Goal: Task Accomplishment & Management: Manage account settings

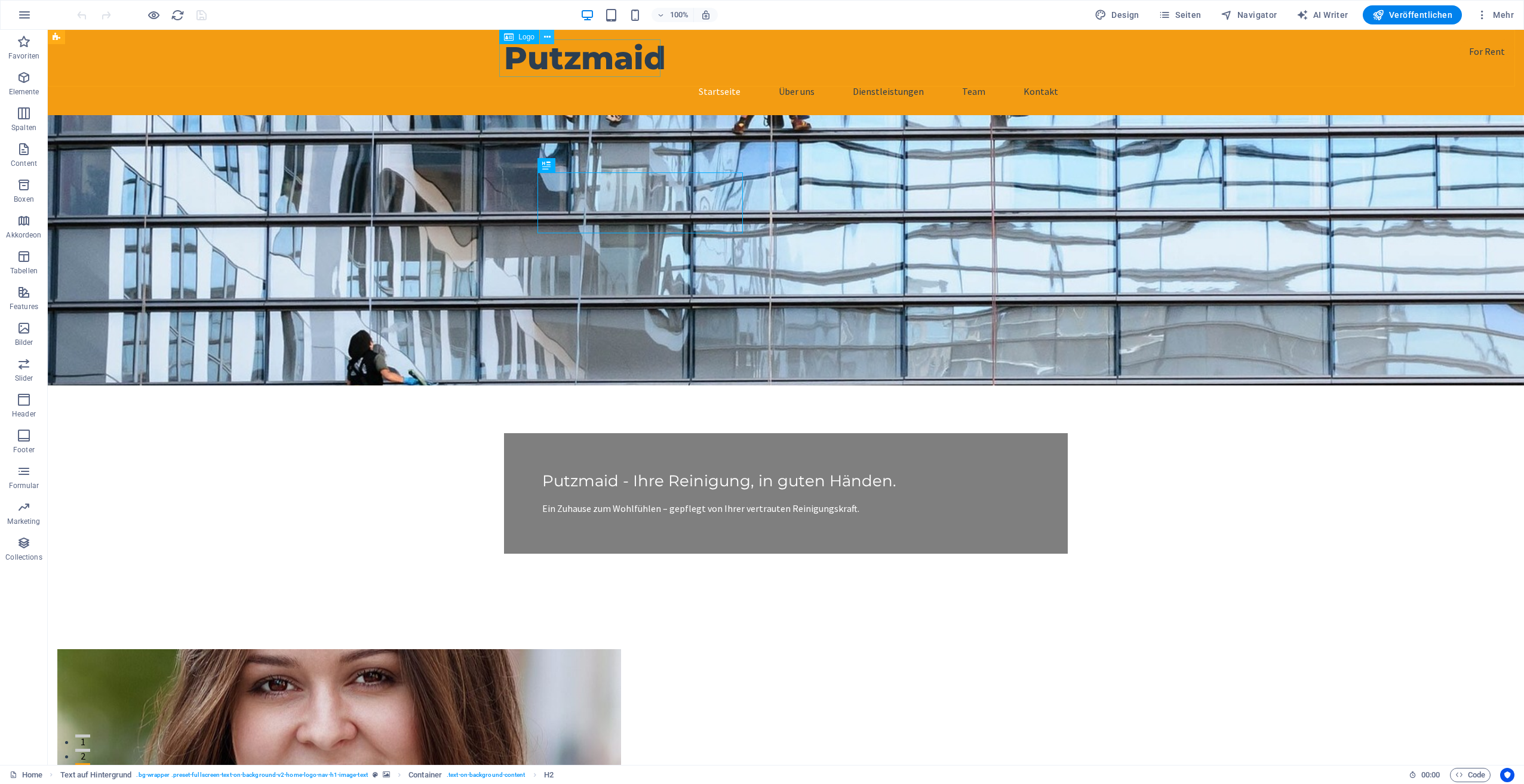
click at [548, 38] on icon at bounding box center [547, 37] width 7 height 13
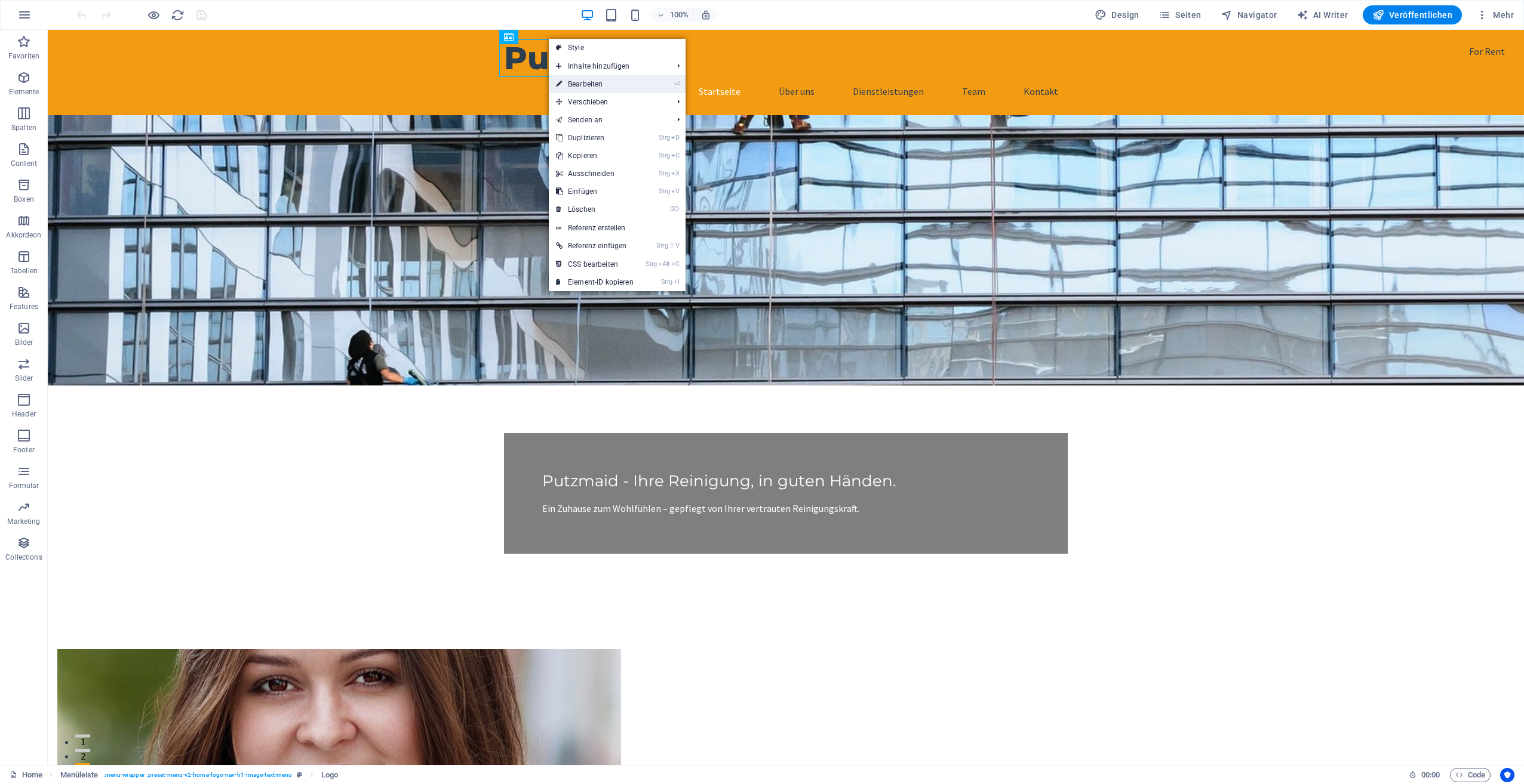
click at [580, 79] on link "⏎ Bearbeiten" at bounding box center [595, 84] width 92 height 18
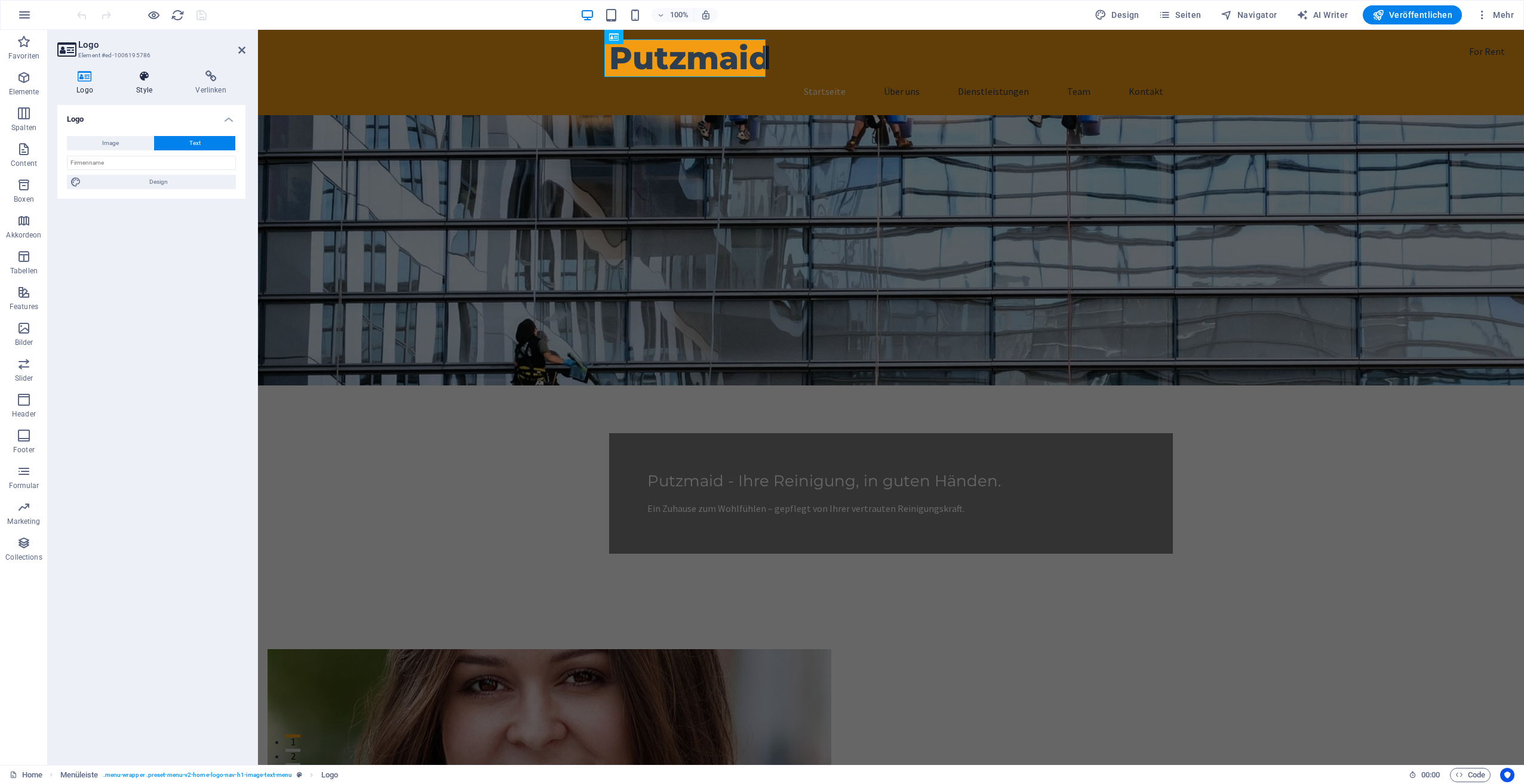
click at [152, 85] on h4 "Style" at bounding box center [147, 82] width 59 height 25
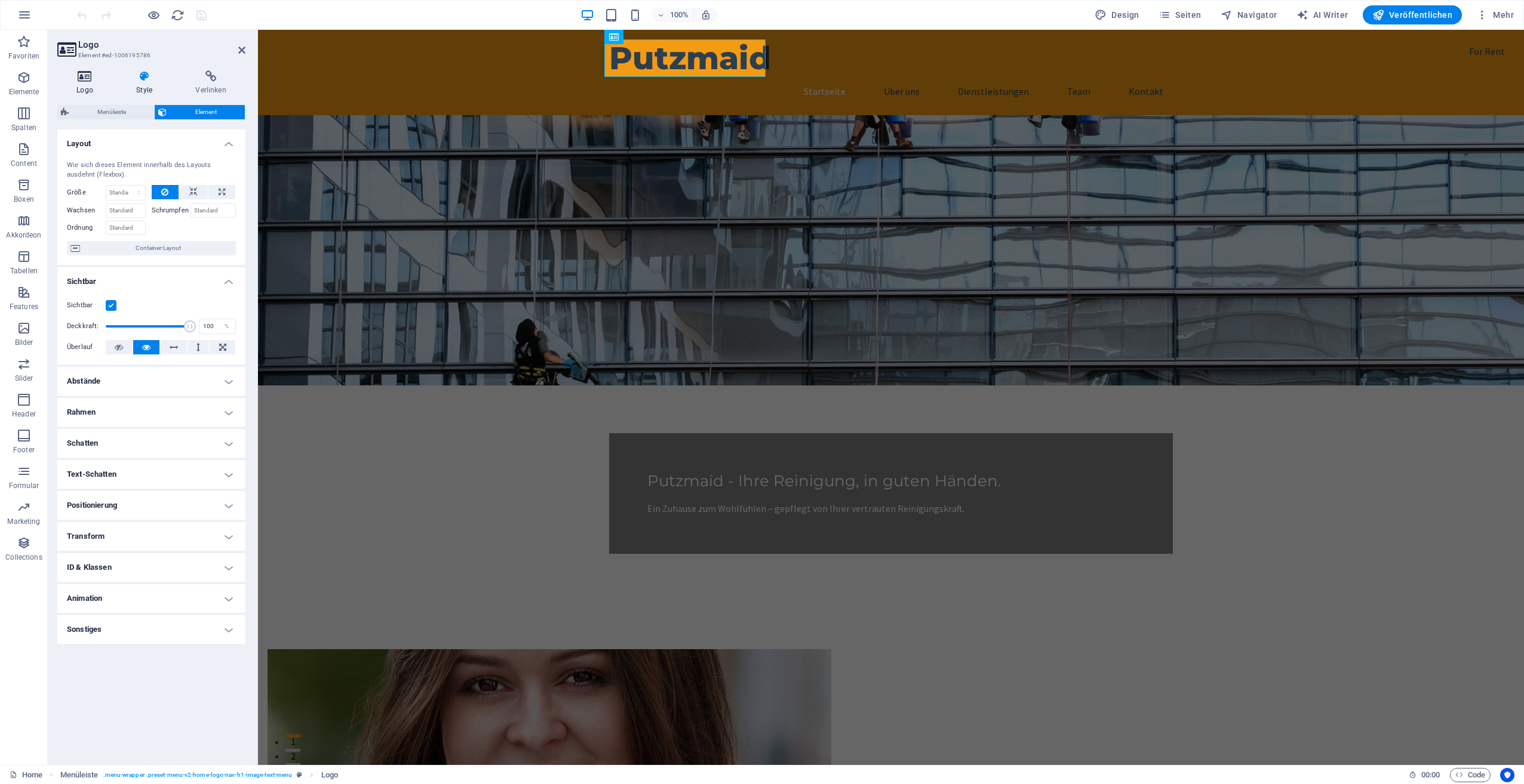
click at [89, 83] on h4 "Logo" at bounding box center [87, 82] width 60 height 25
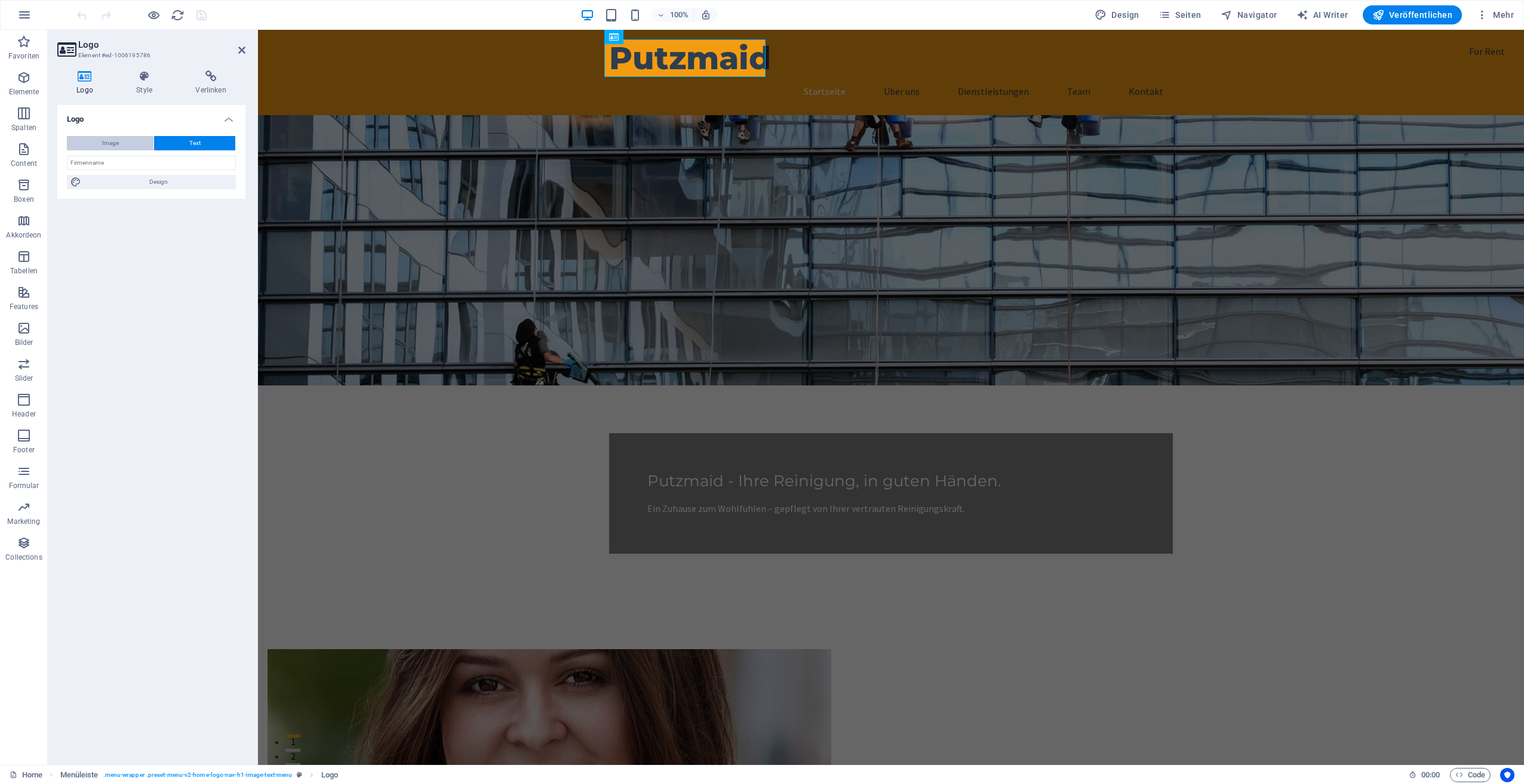
click at [107, 141] on span "Image" at bounding box center [110, 143] width 17 height 14
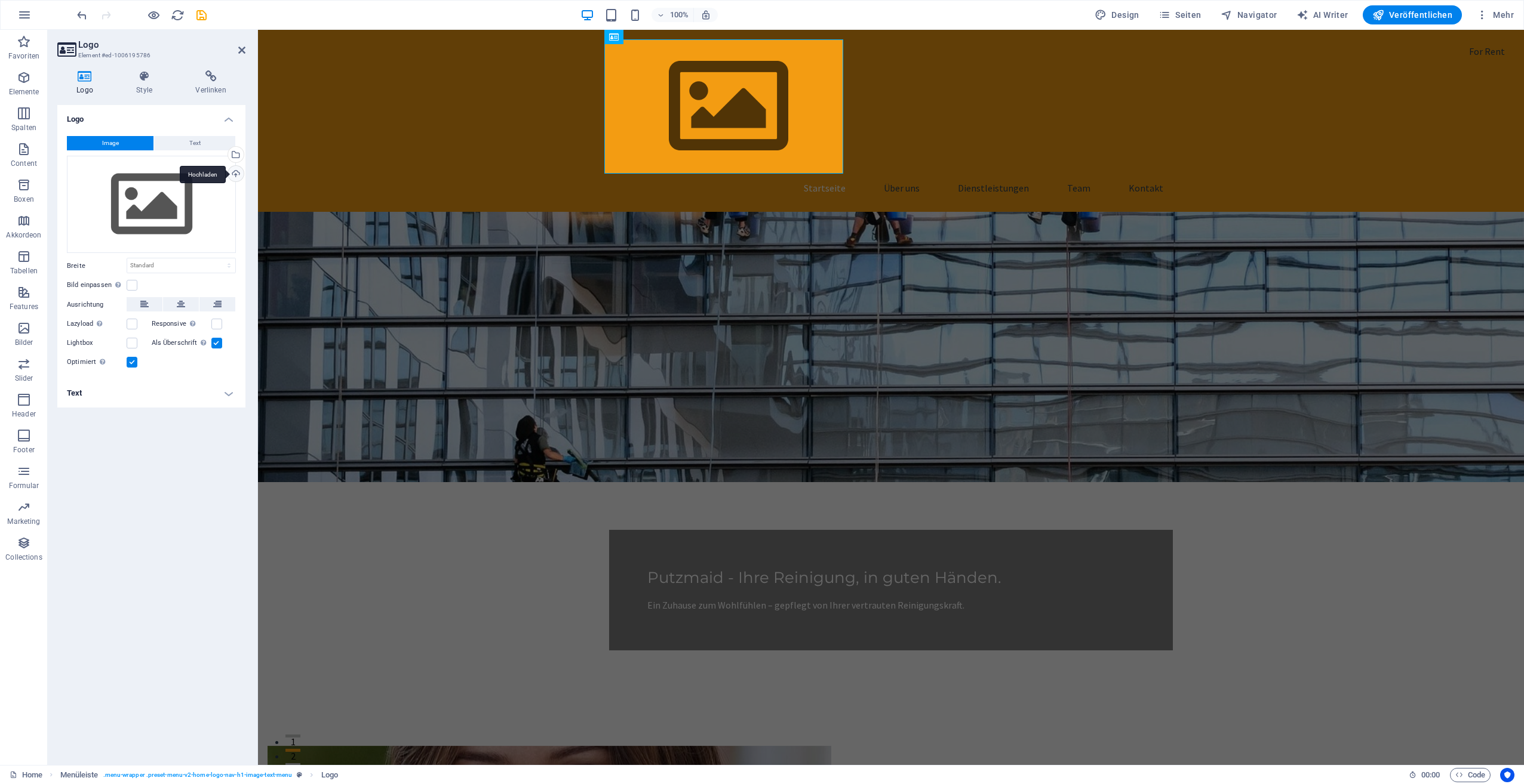
click at [239, 180] on div "Hochladen" at bounding box center [234, 175] width 18 height 18
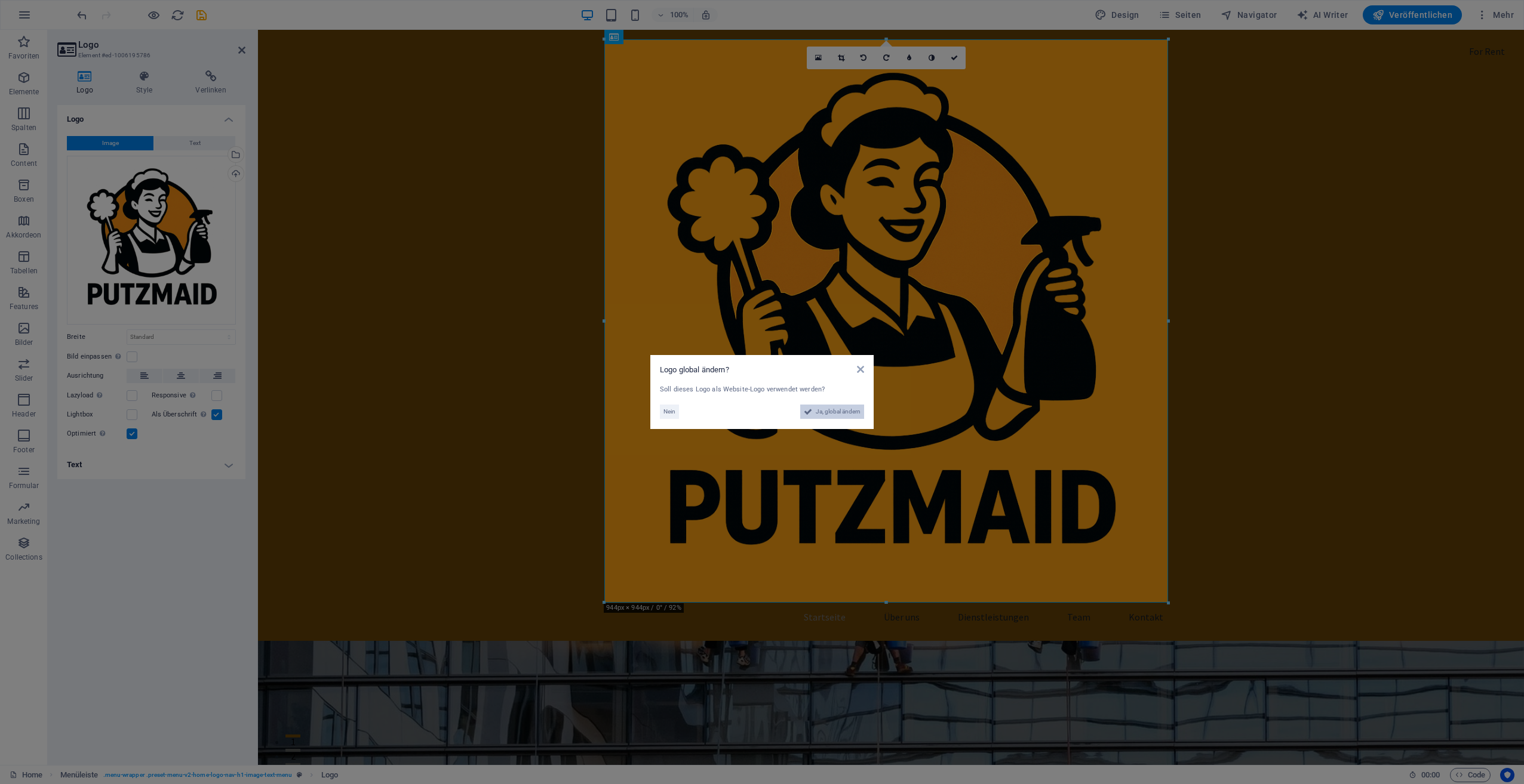
click at [840, 411] on span "Ja, global ändern" at bounding box center [837, 411] width 45 height 14
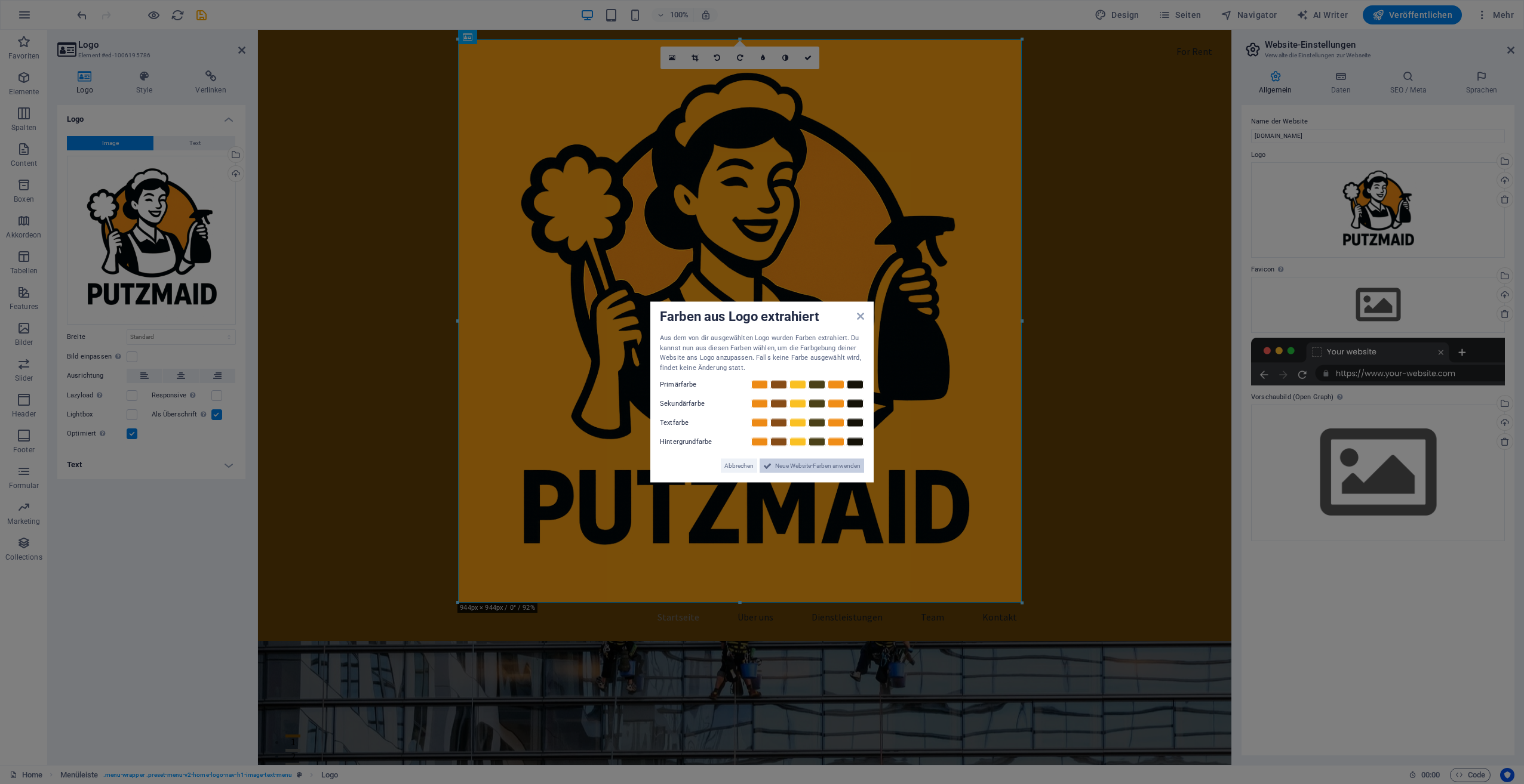
click at [787, 463] on span "Neue Website-Farben anwenden" at bounding box center [818, 466] width 85 height 14
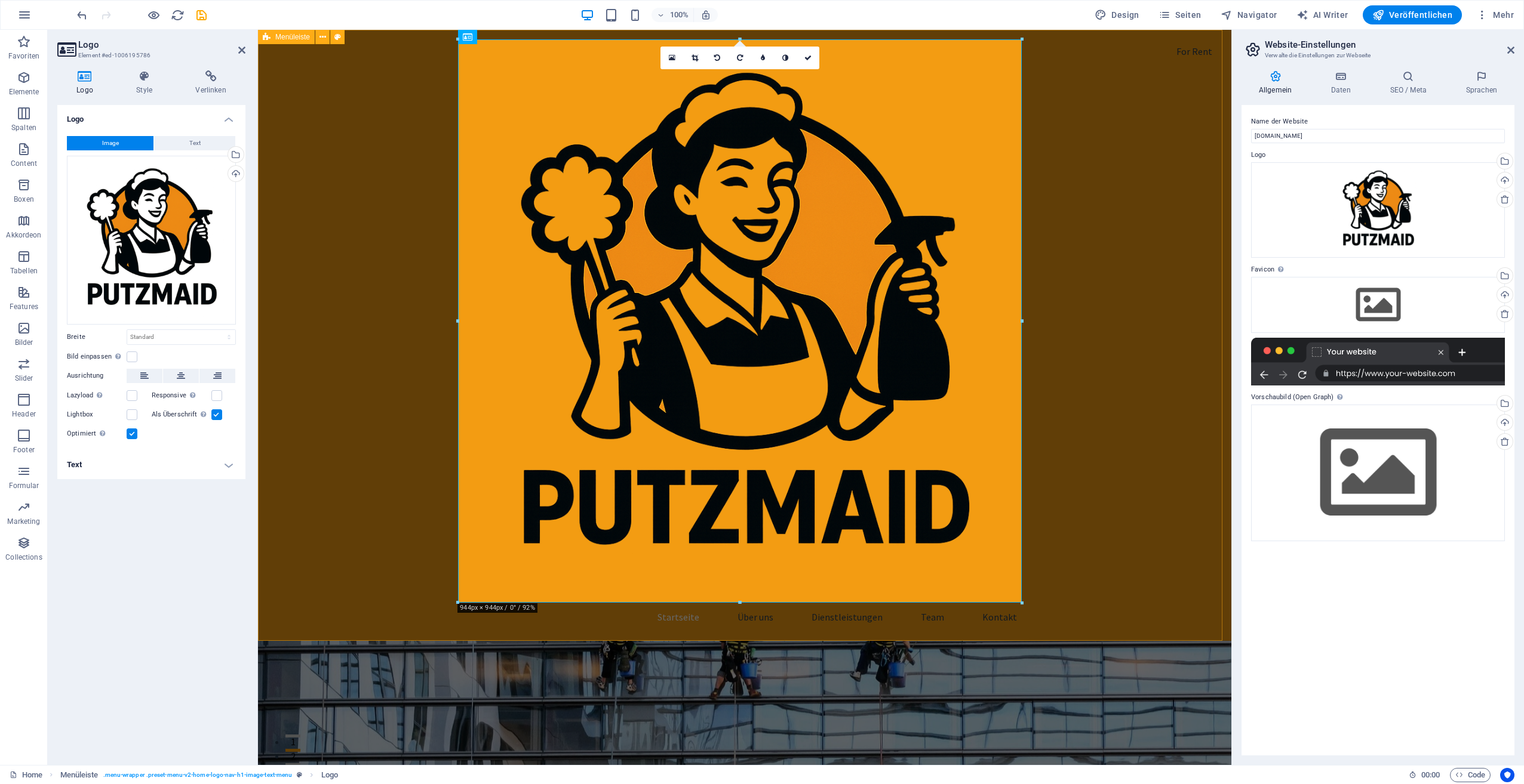
click at [1126, 447] on div "Startseite Über uns Dienstleistungen Team Kontakt" at bounding box center [744, 335] width 973 height 611
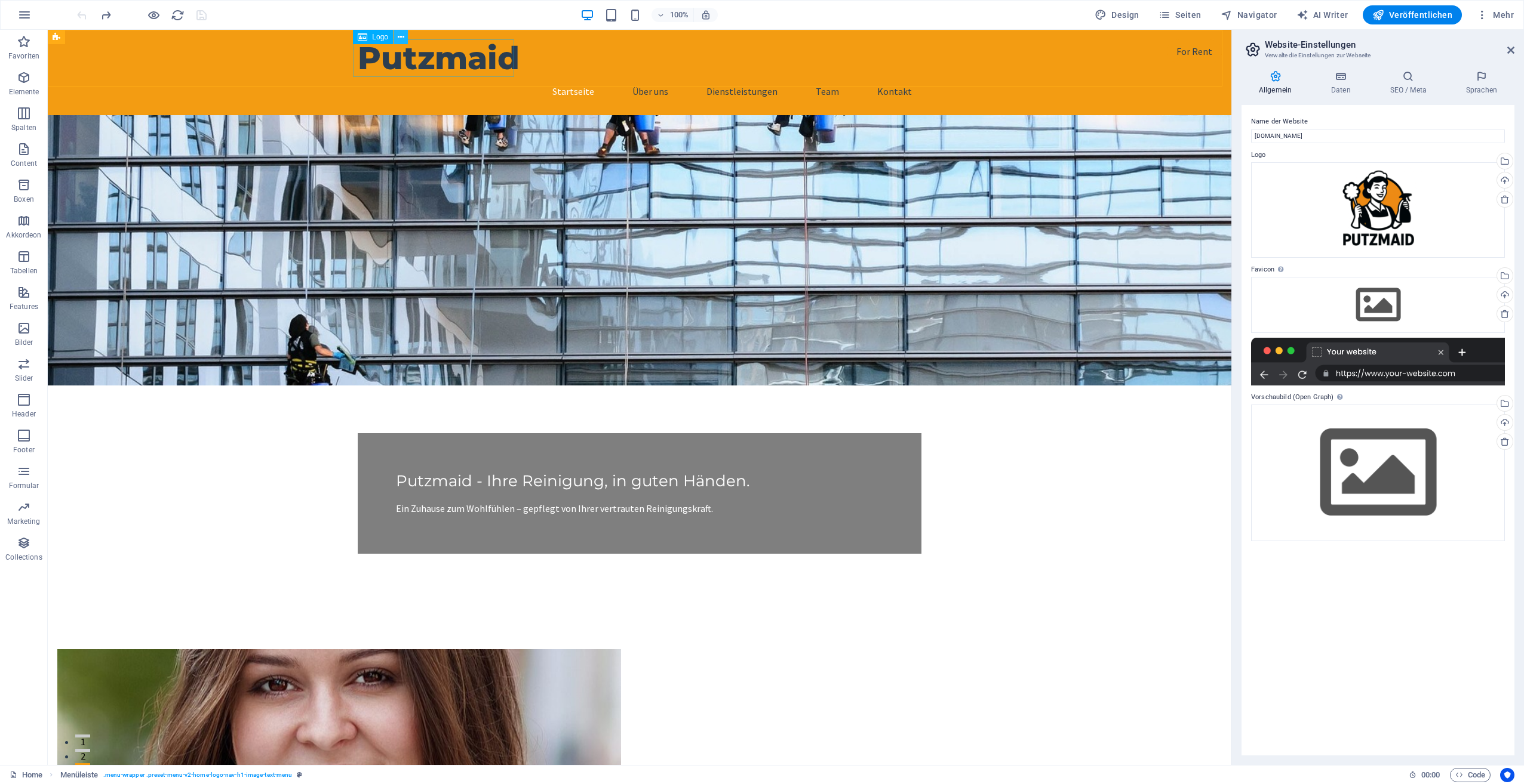
click at [399, 38] on icon at bounding box center [401, 37] width 7 height 13
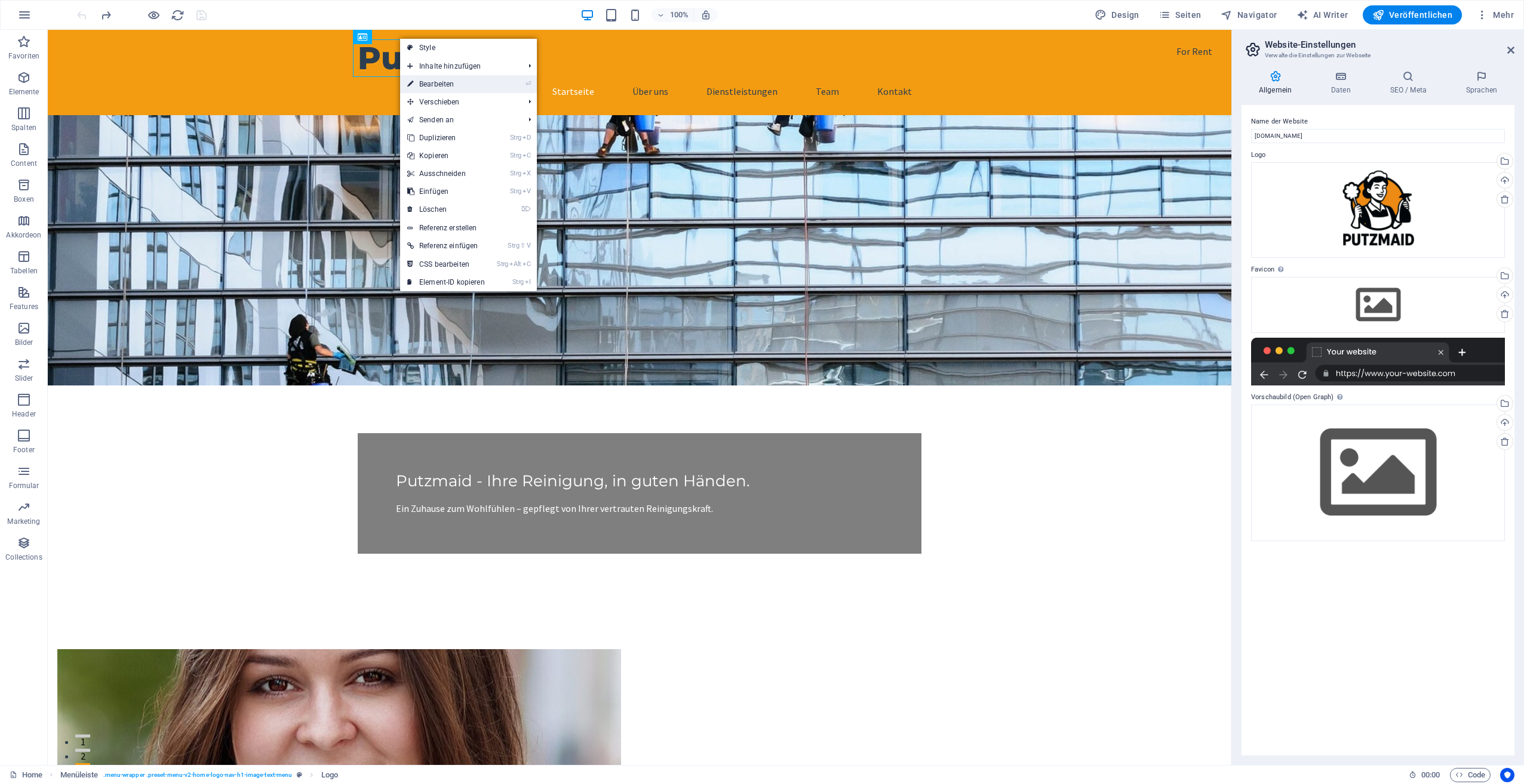
click at [427, 79] on link "⏎ Bearbeiten" at bounding box center [446, 84] width 92 height 18
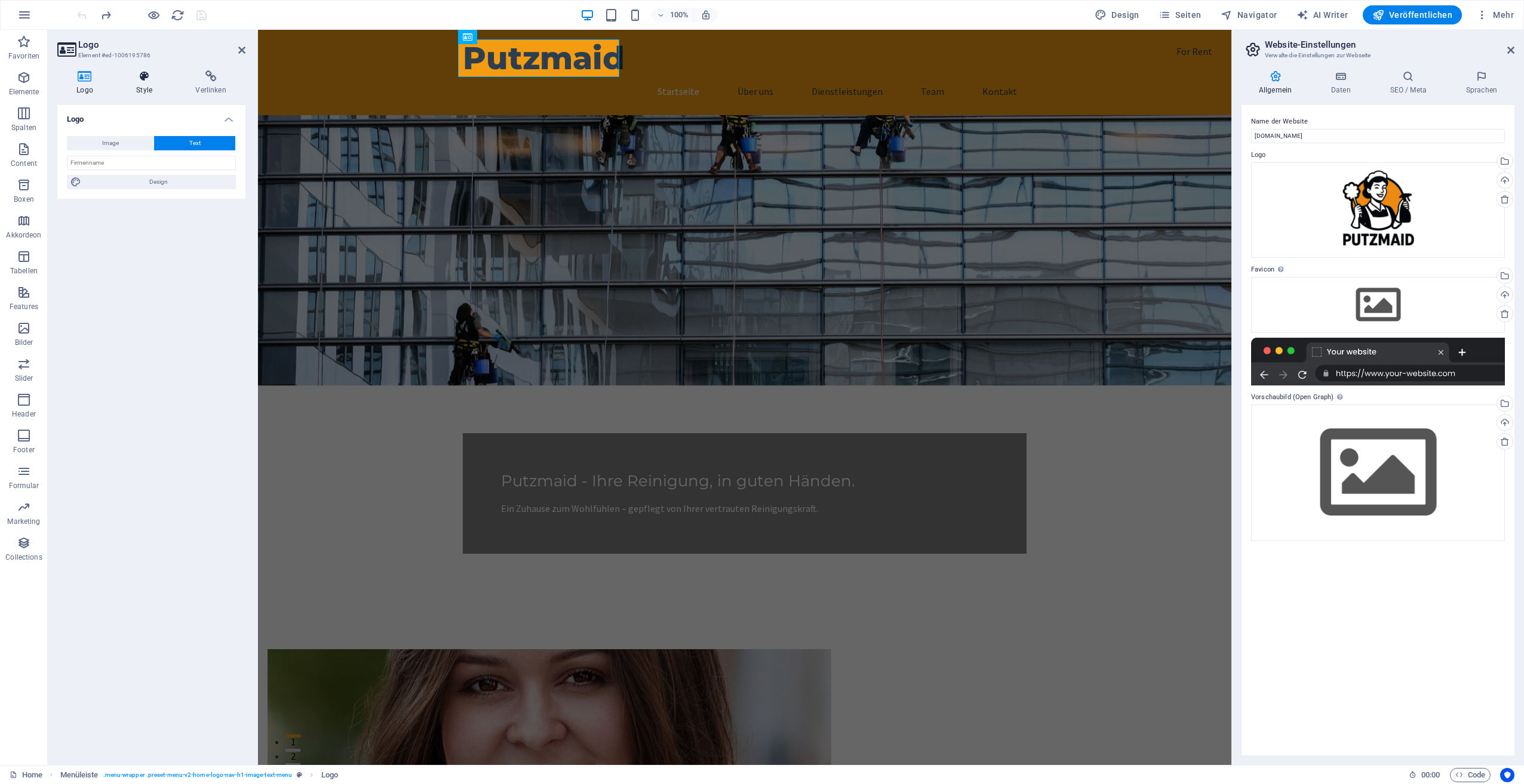
drag, startPoint x: 160, startPoint y: 78, endPoint x: 160, endPoint y: 87, distance: 9.0
click at [160, 79] on icon at bounding box center [144, 76] width 54 height 12
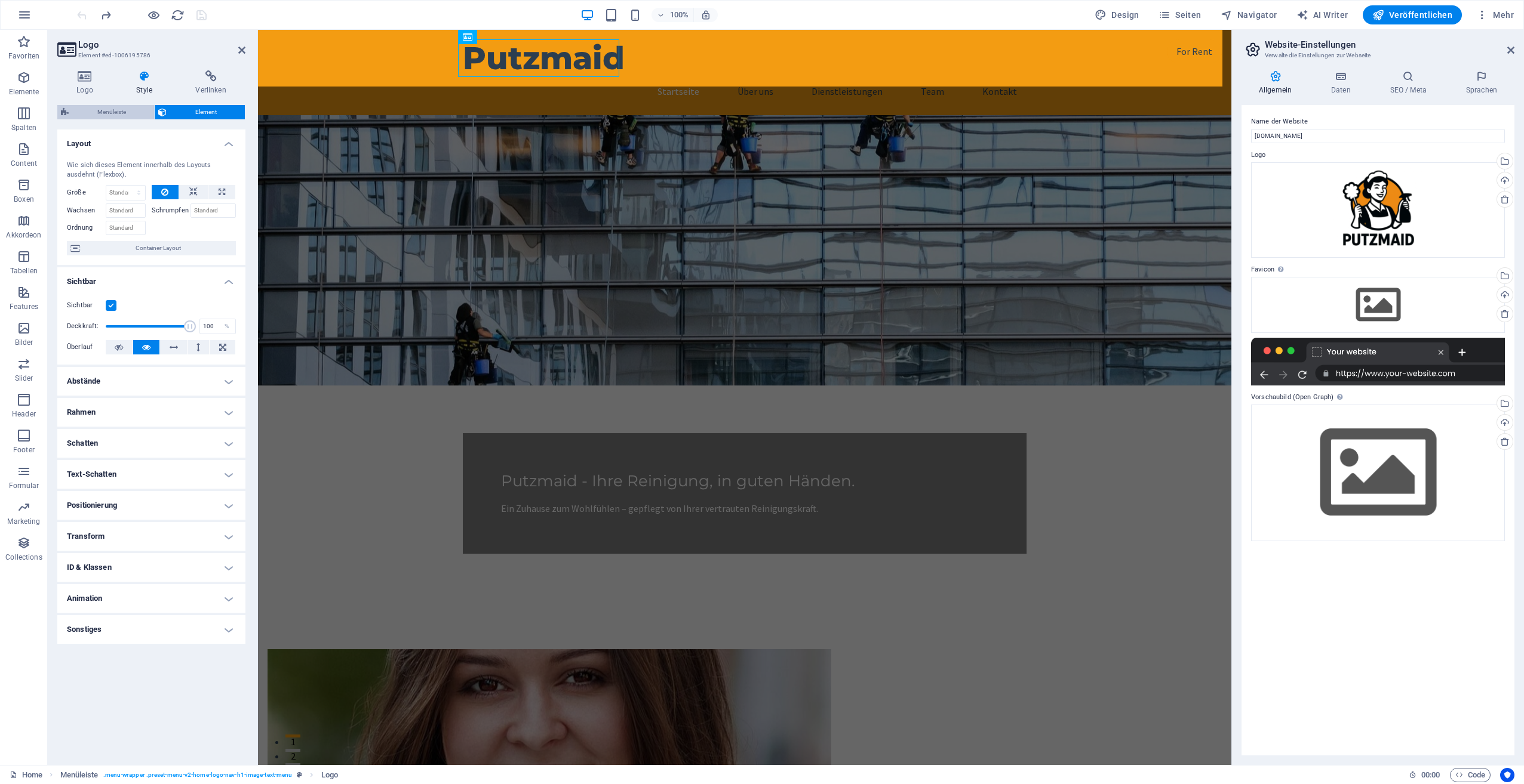
click at [119, 109] on span "Menüleiste" at bounding box center [111, 112] width 78 height 14
select select "rem"
select select "preset-menu-v2-home-logo-nav-h1-image-text-menu"
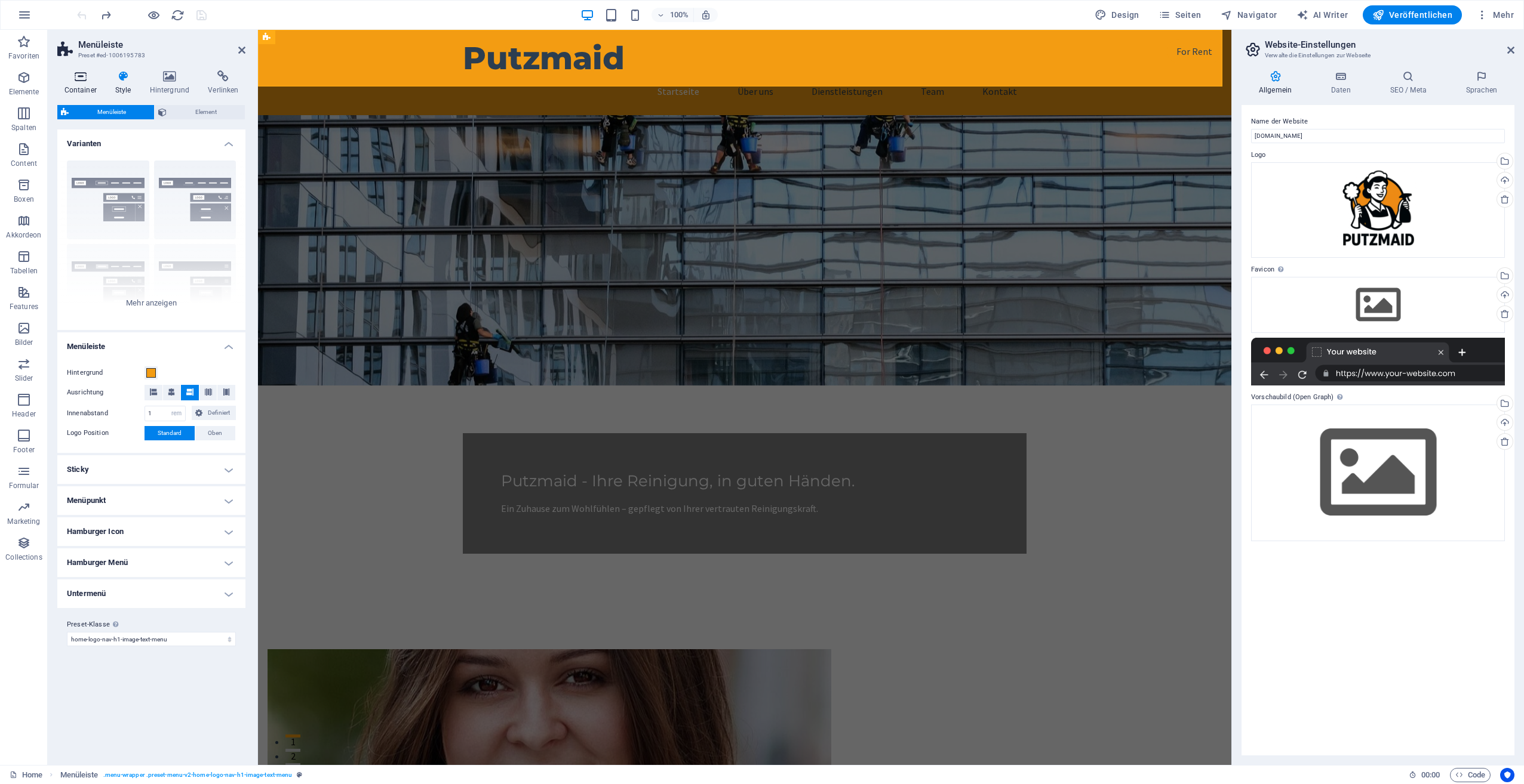
click at [85, 82] on icon at bounding box center [80, 76] width 46 height 12
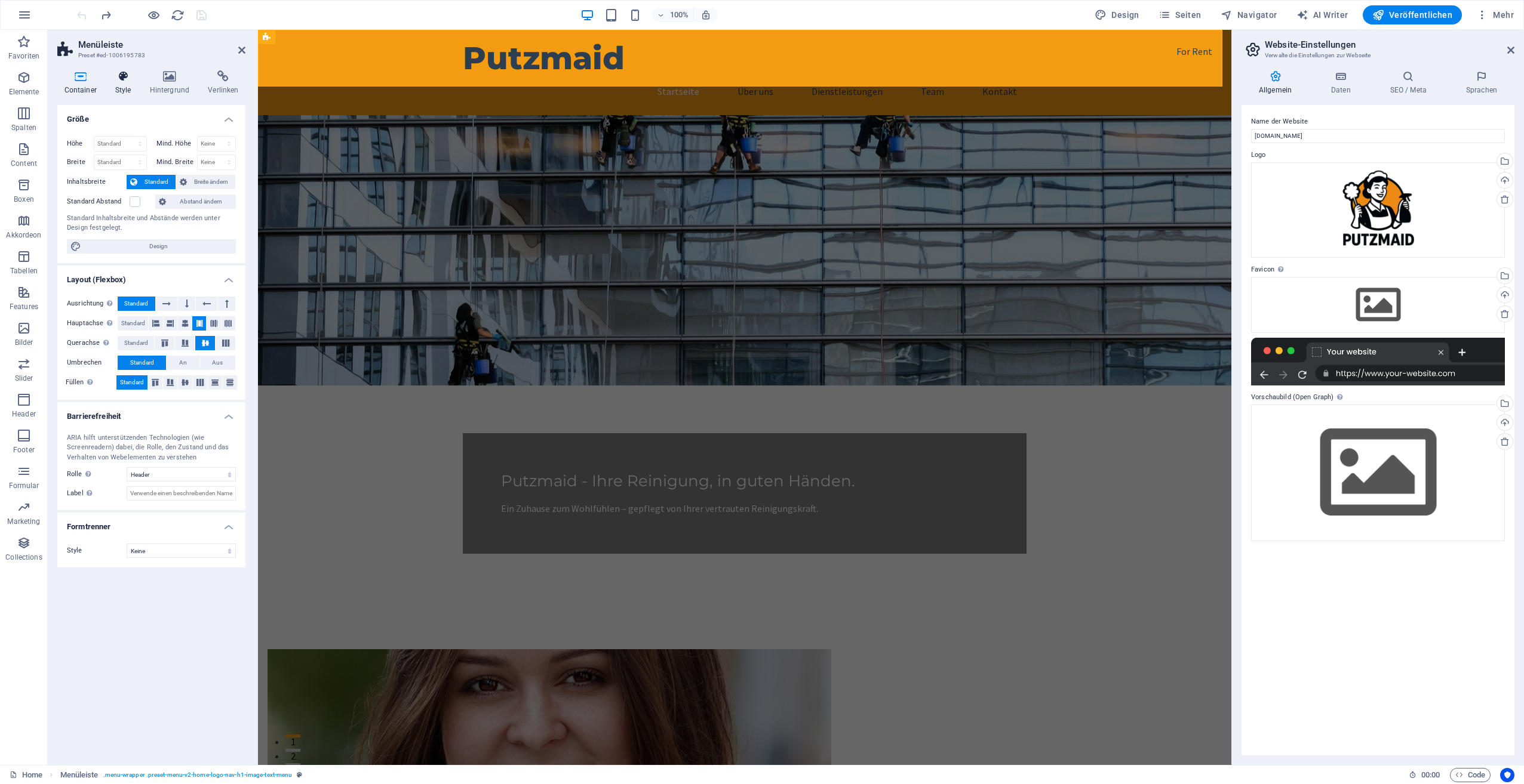
click at [123, 84] on h4 "Style" at bounding box center [126, 82] width 35 height 25
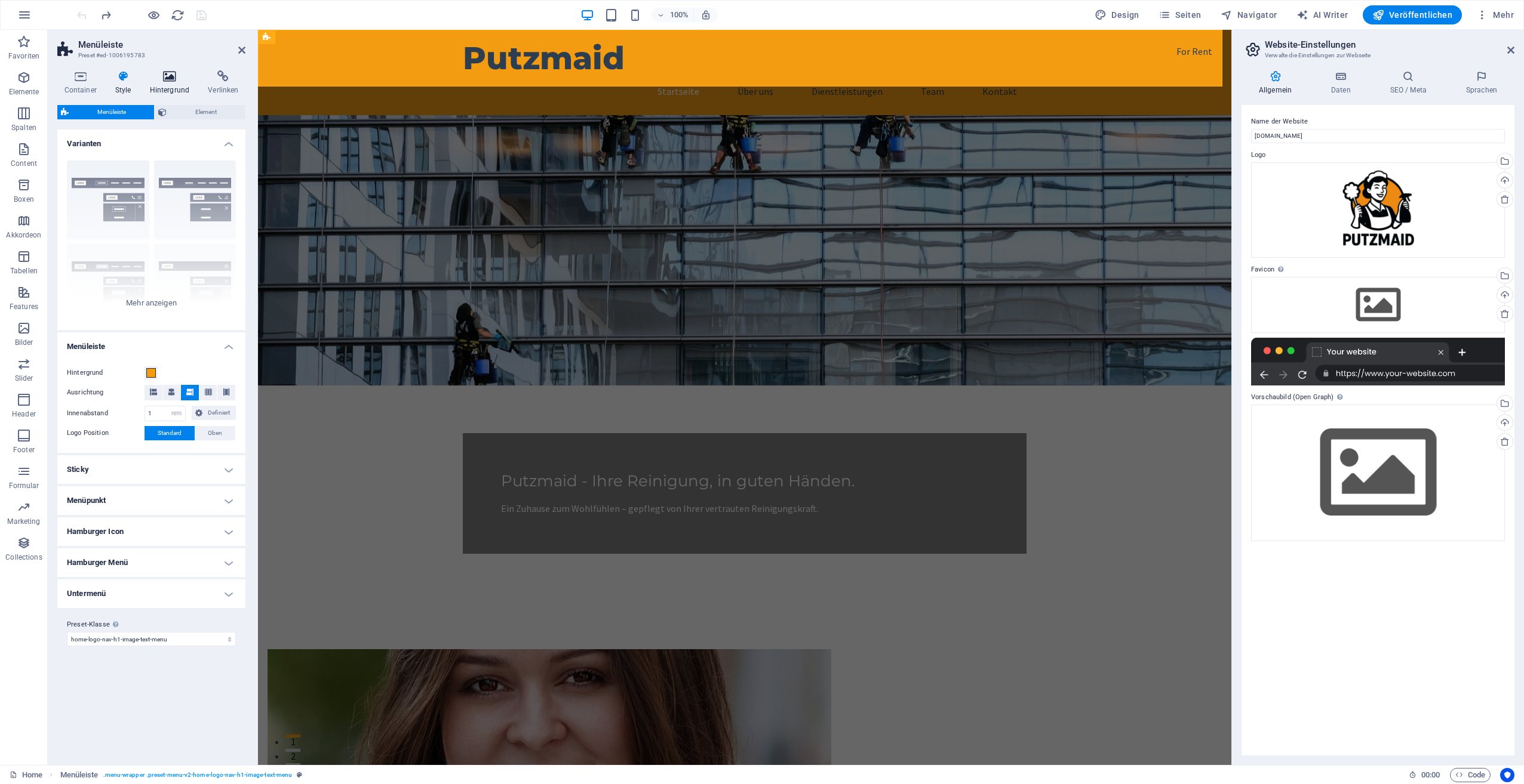
click at [165, 84] on h4 "Hintergrund" at bounding box center [172, 82] width 58 height 25
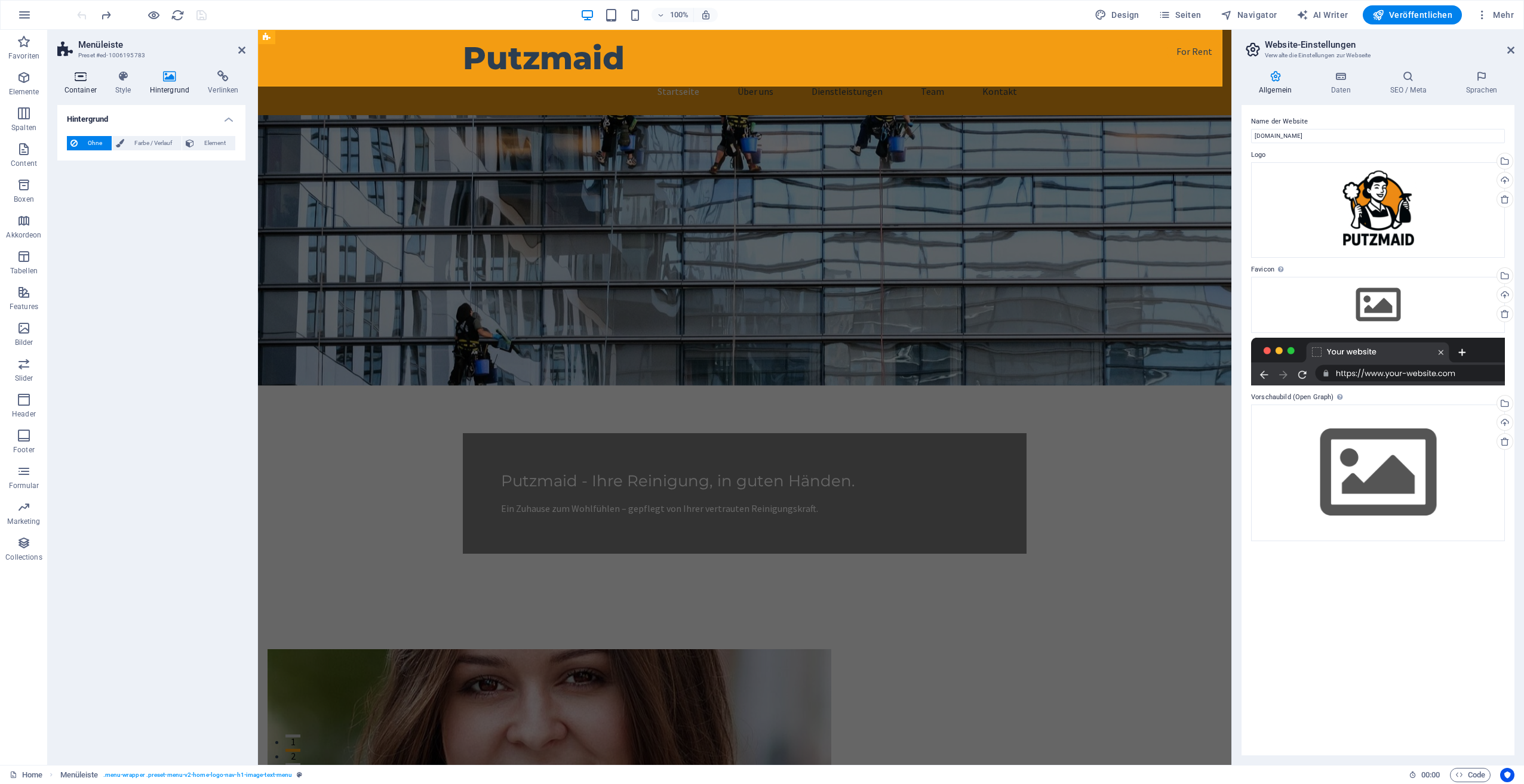
click at [86, 81] on icon at bounding box center [80, 76] width 46 height 12
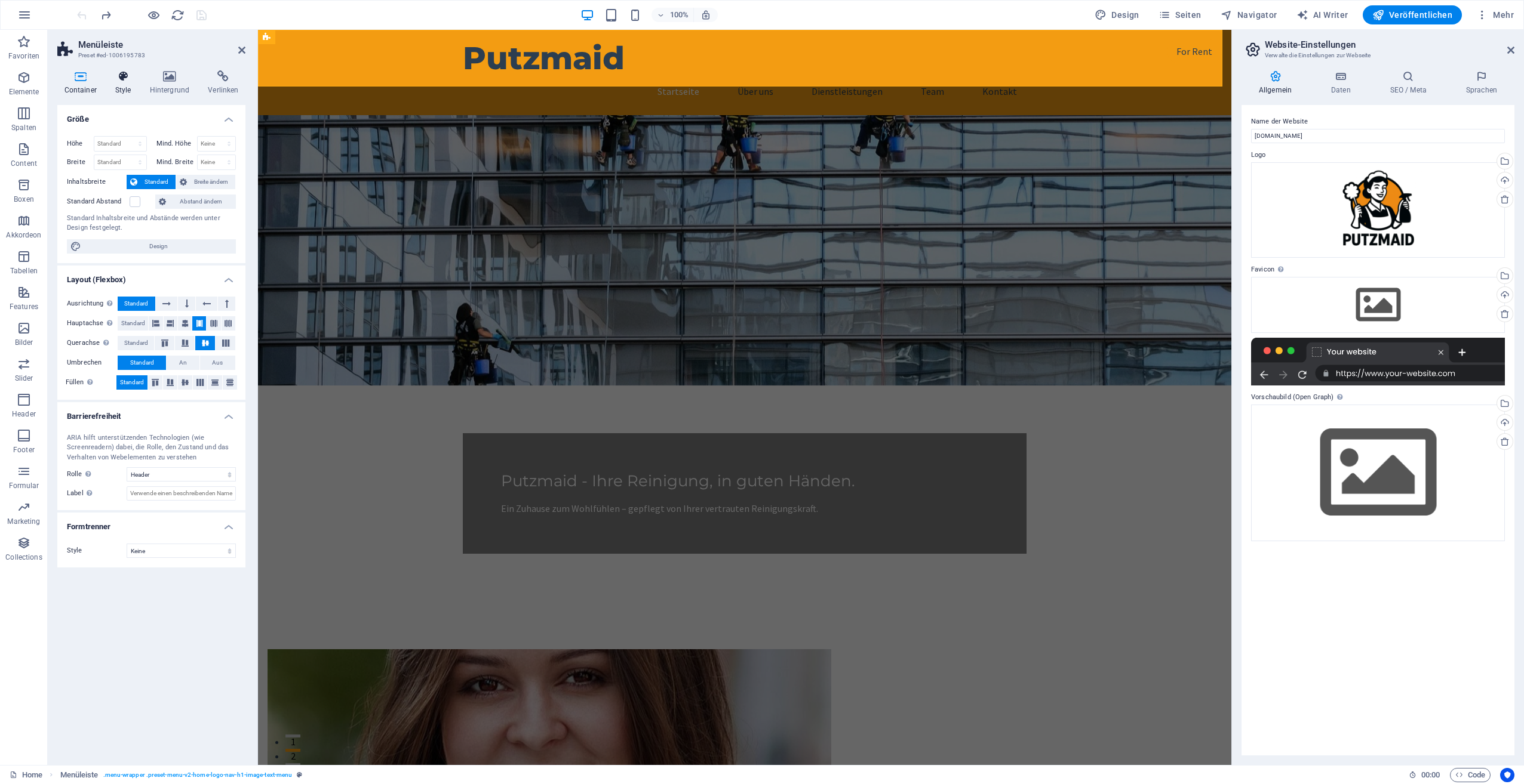
click at [122, 83] on h4 "Style" at bounding box center [126, 82] width 35 height 25
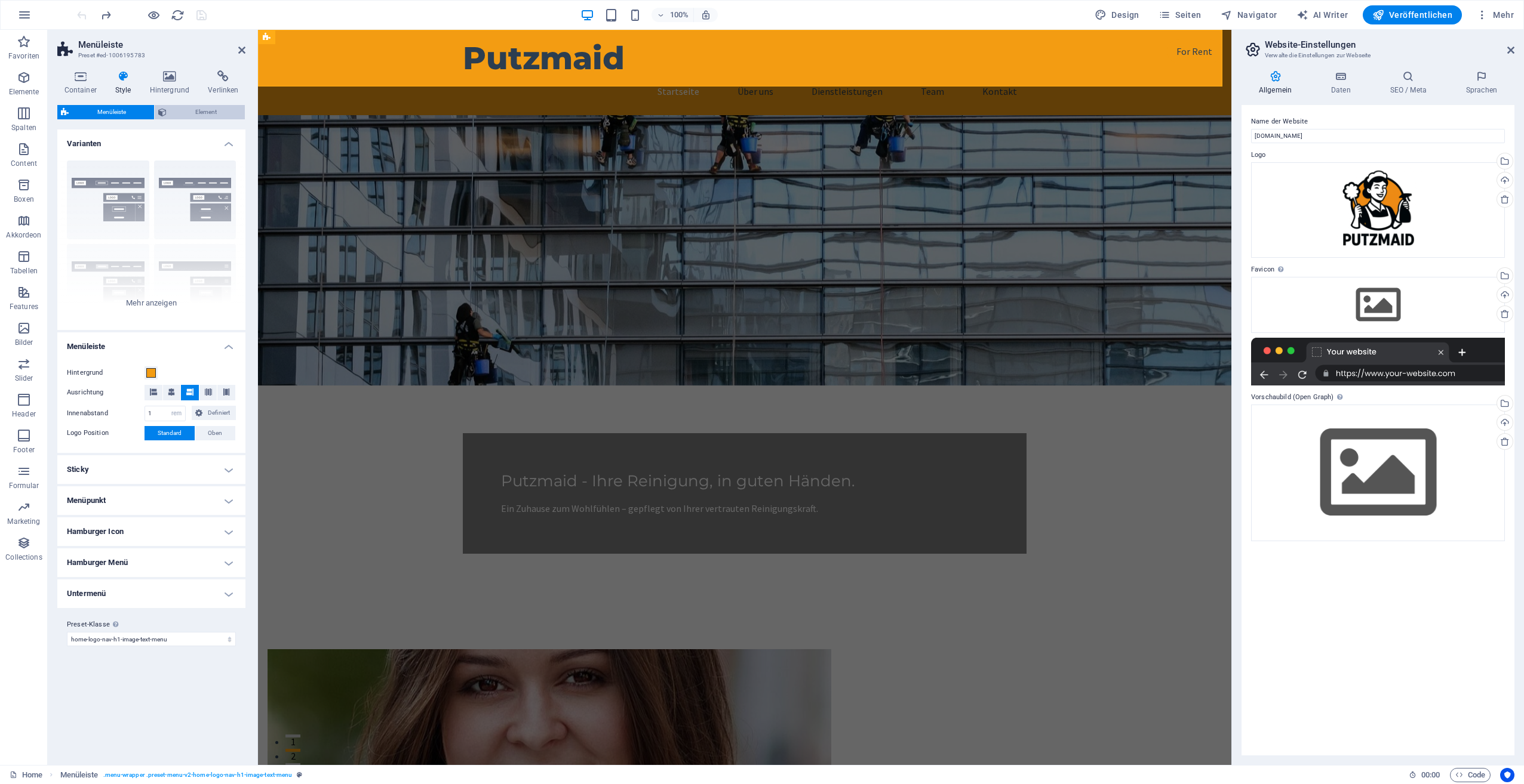
click at [190, 110] on span "Element" at bounding box center [206, 112] width 71 height 14
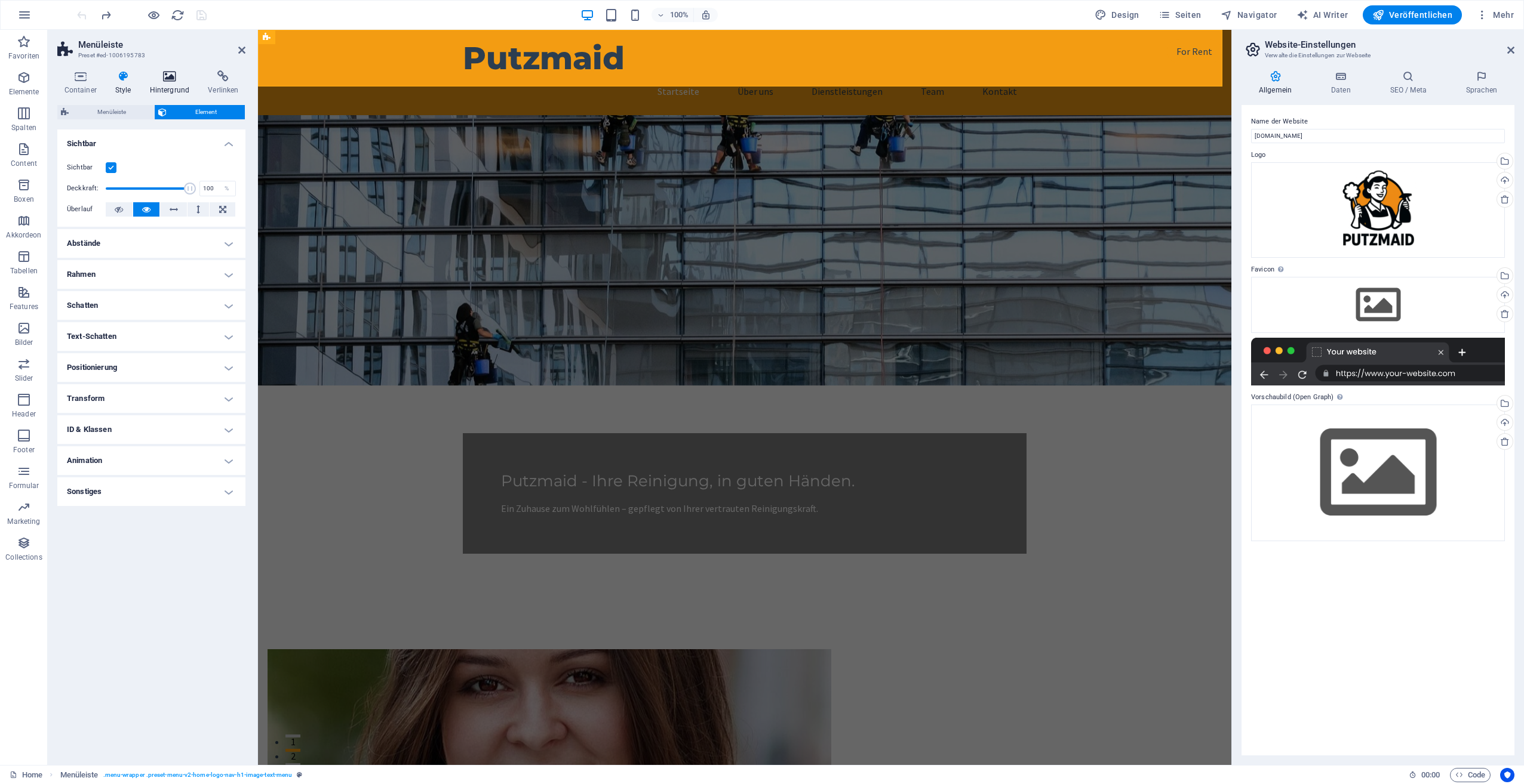
click at [168, 86] on h4 "Hintergrund" at bounding box center [172, 82] width 58 height 25
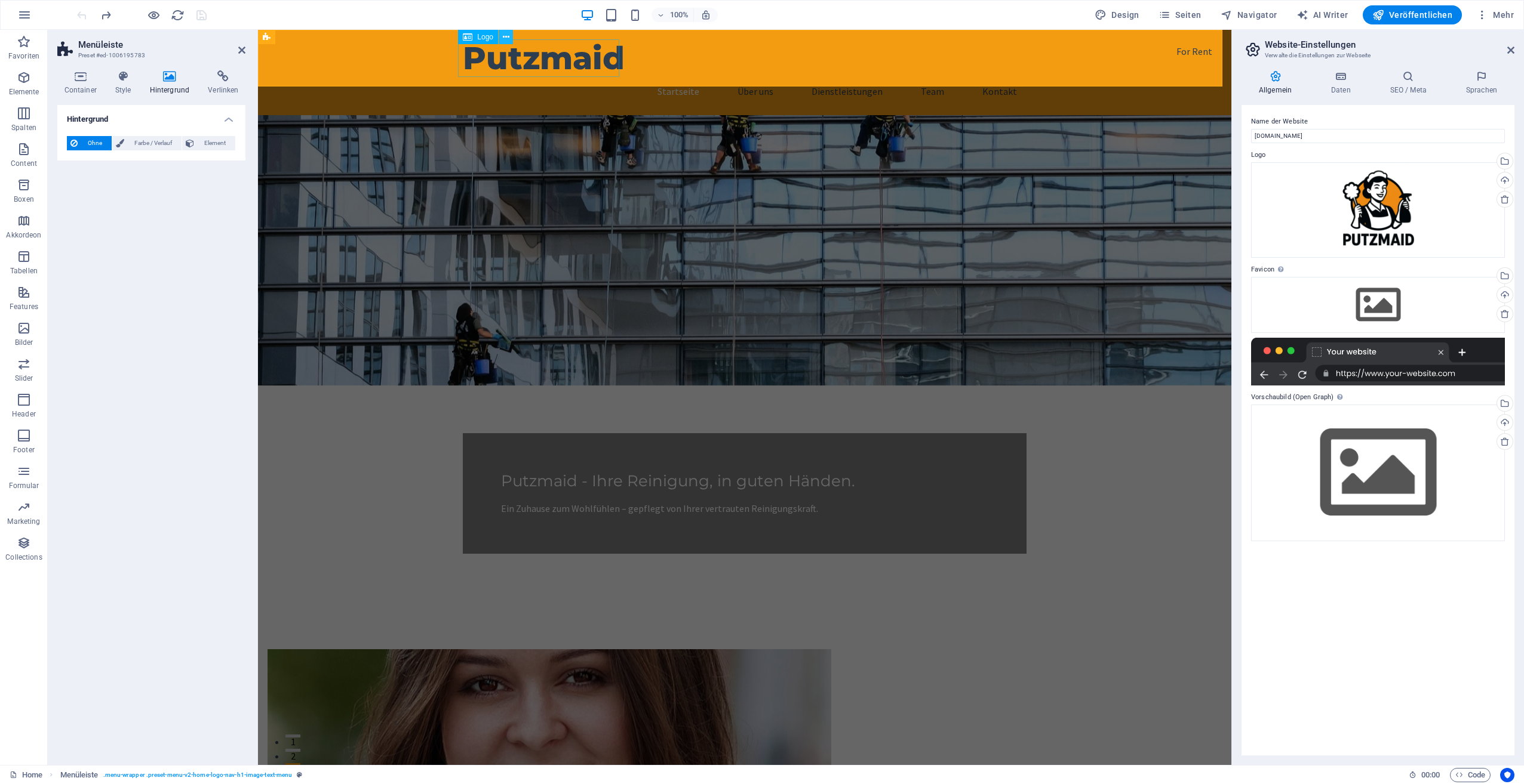
click at [507, 39] on icon at bounding box center [506, 37] width 7 height 13
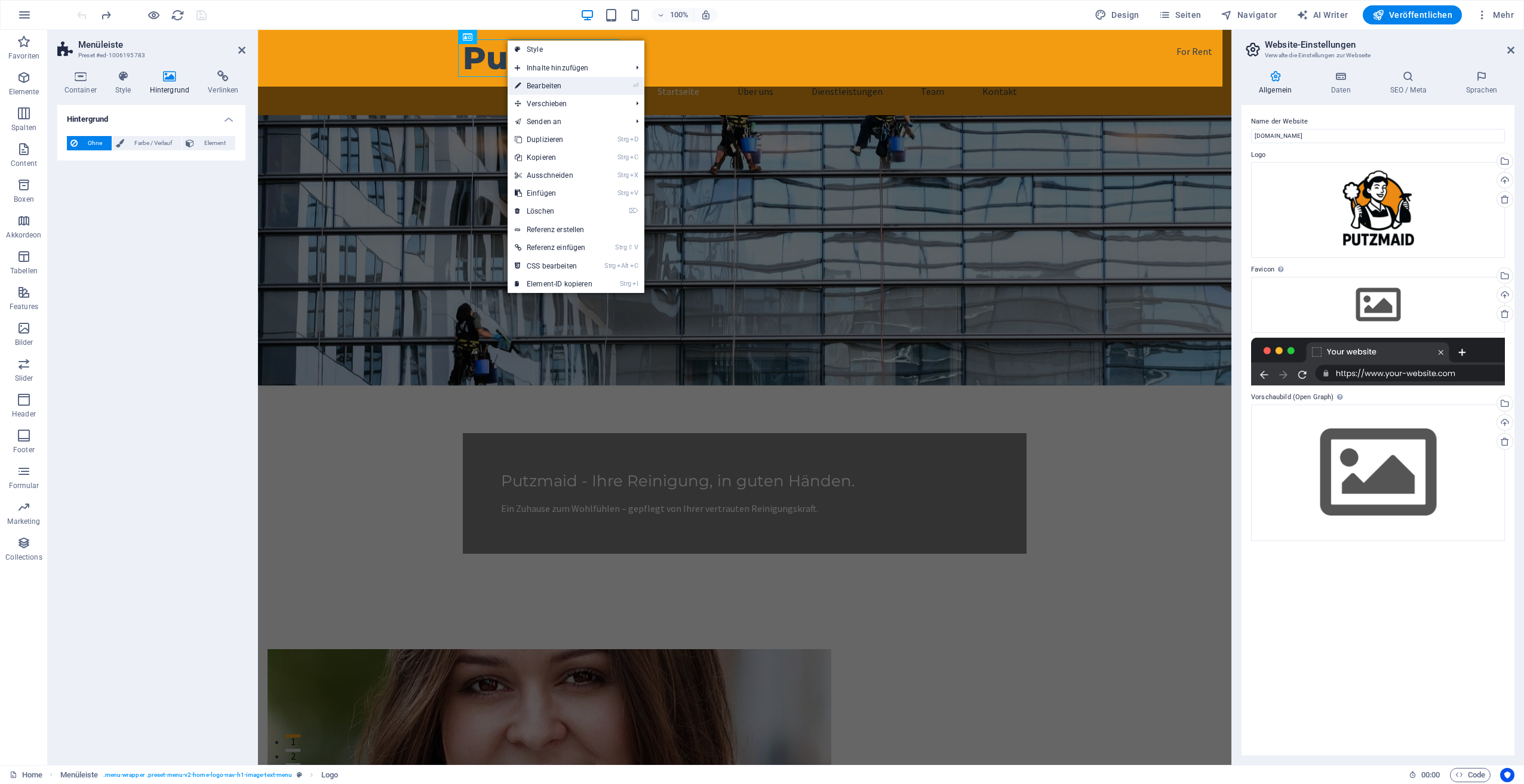
click at [549, 86] on link "⏎ Bearbeiten" at bounding box center [554, 86] width 92 height 18
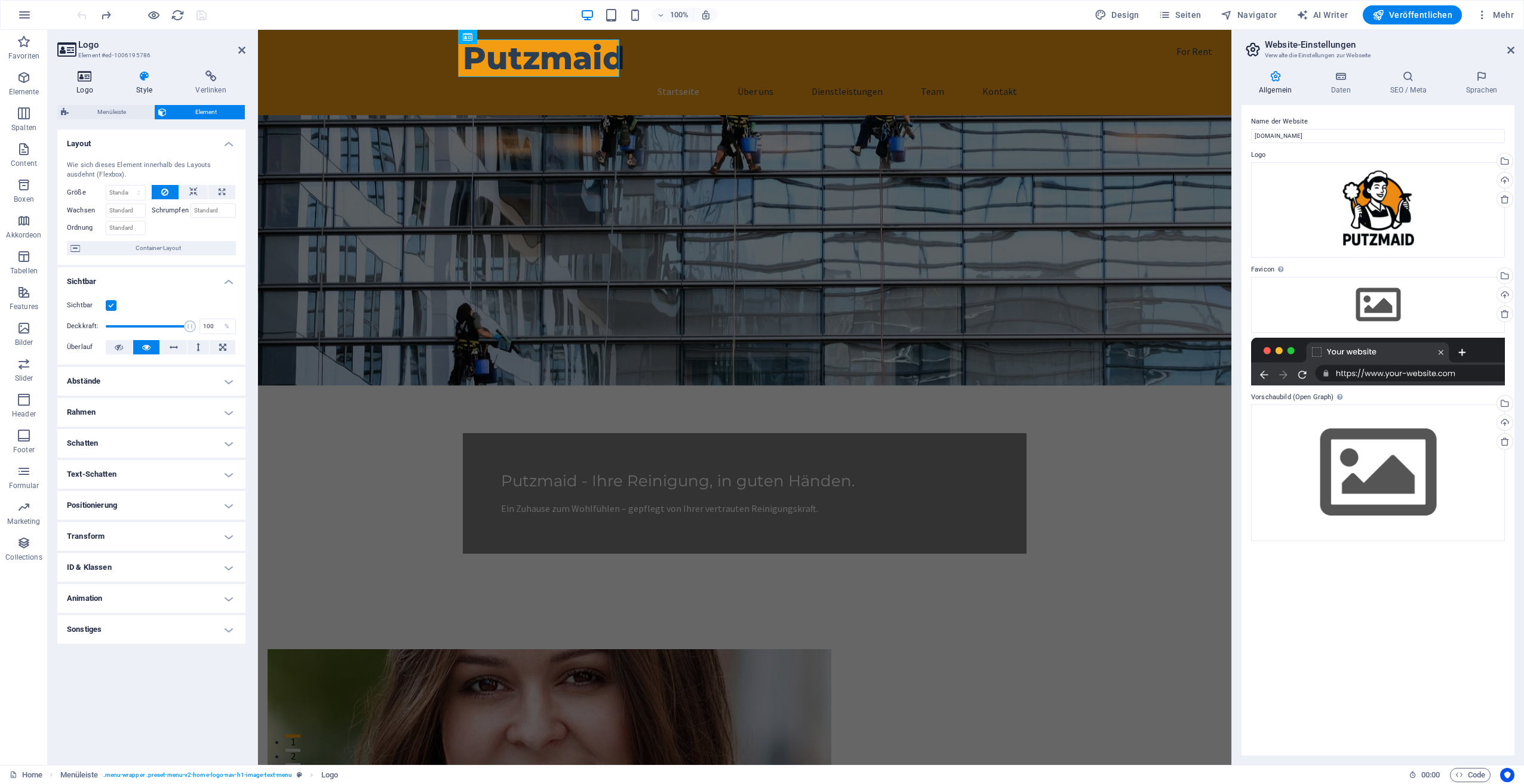
click at [87, 82] on h4 "Logo" at bounding box center [87, 82] width 60 height 25
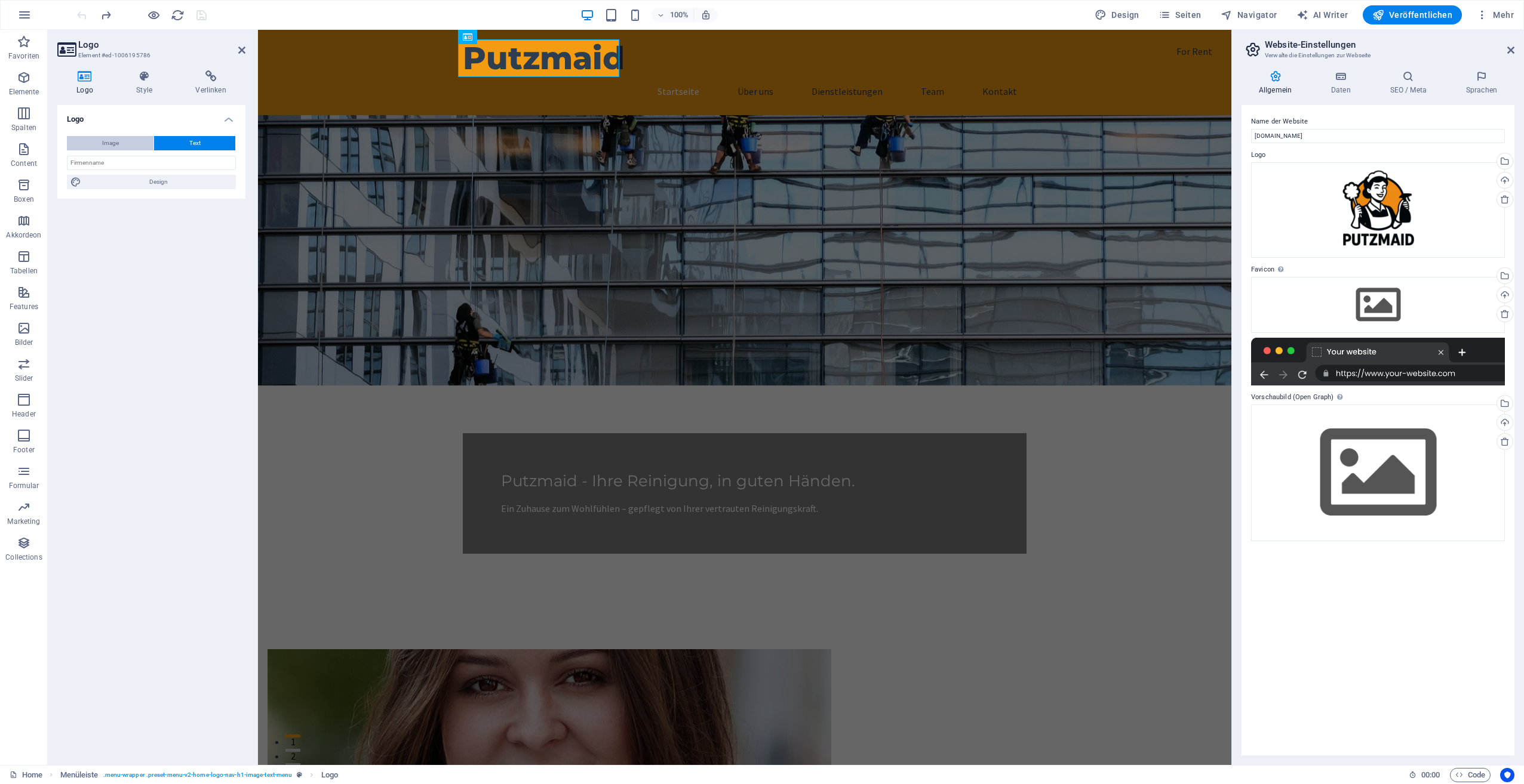
click at [110, 141] on span "Image" at bounding box center [110, 143] width 17 height 14
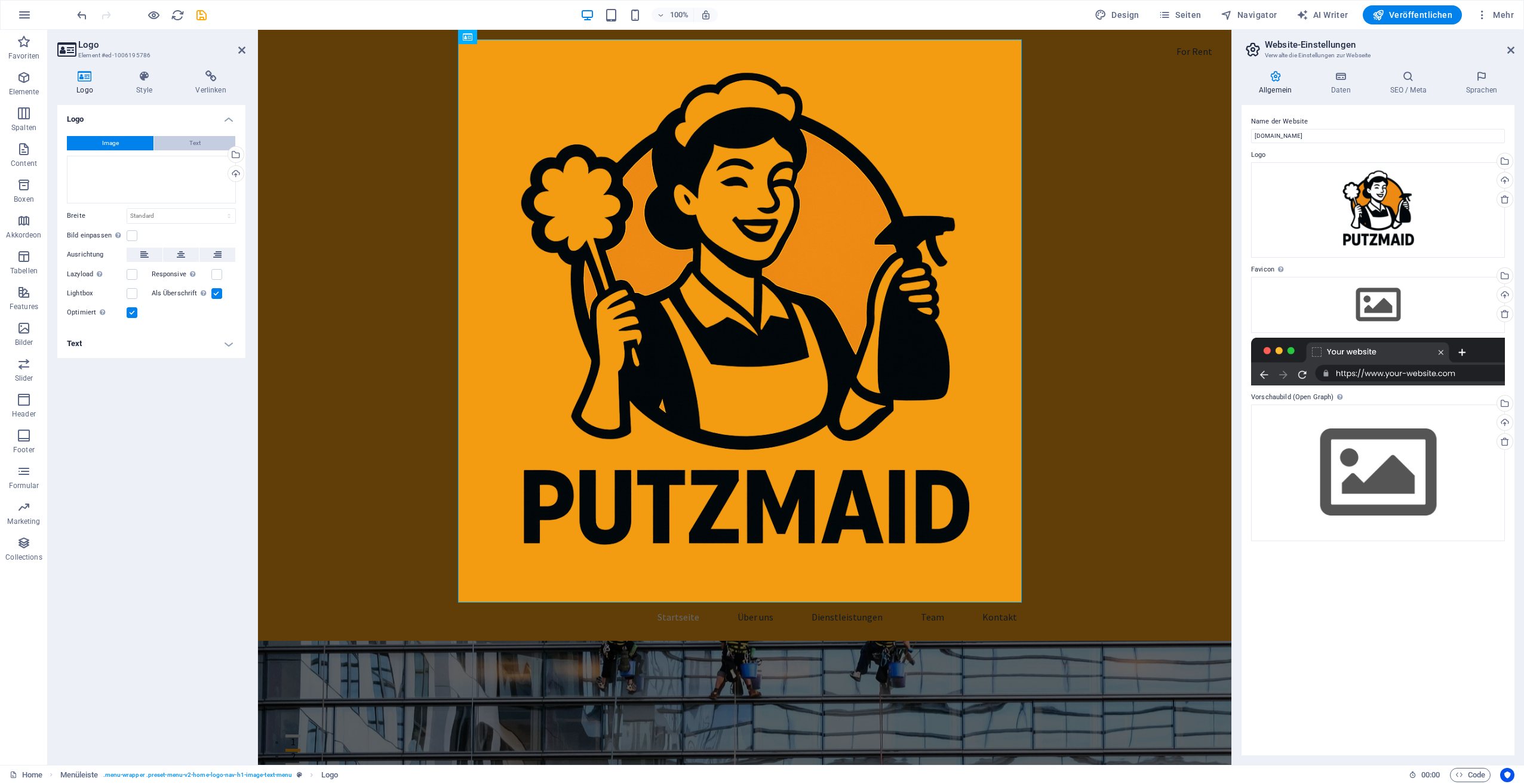
click at [197, 142] on span "Text" at bounding box center [194, 143] width 11 height 14
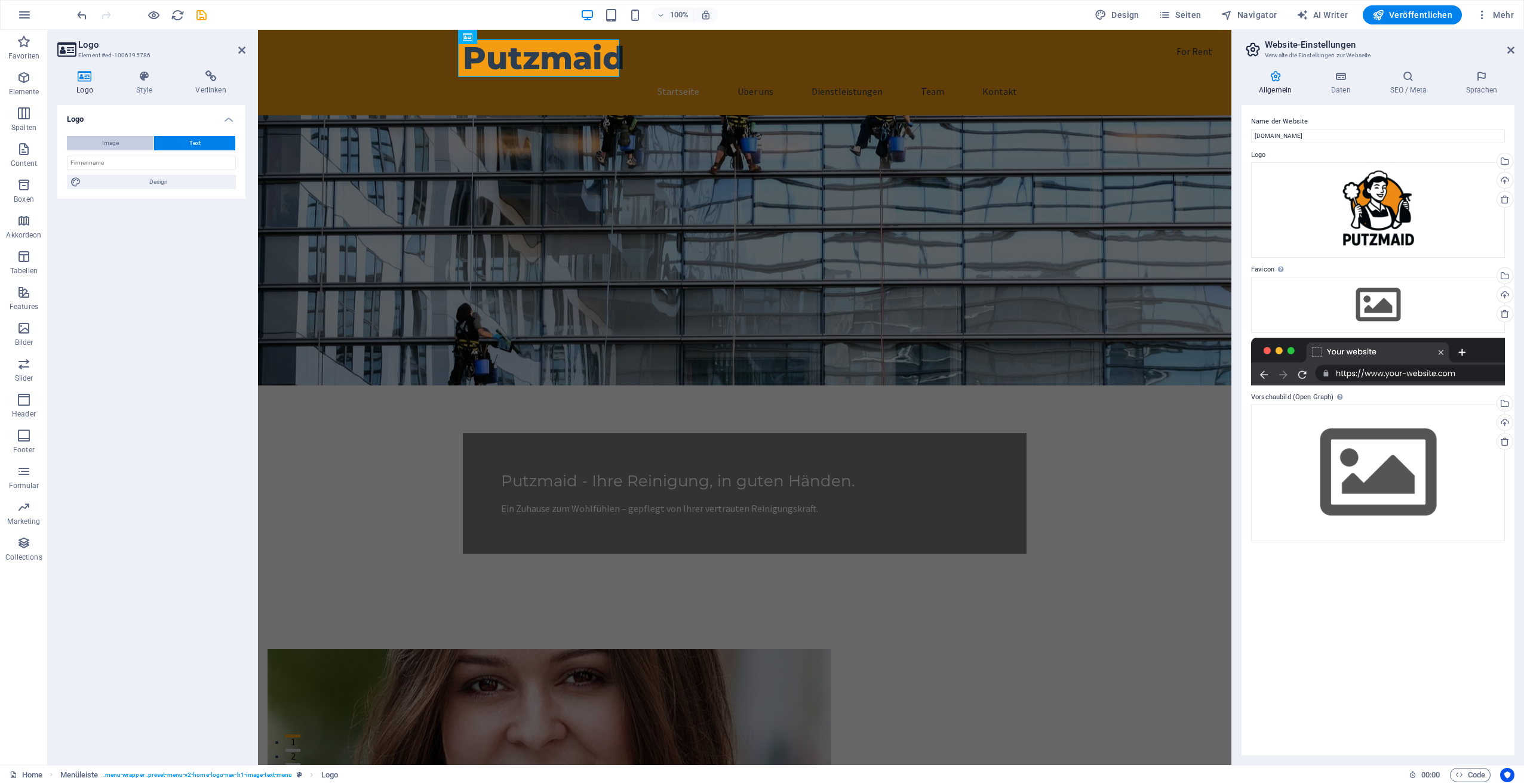
click at [105, 140] on span "Image" at bounding box center [110, 143] width 17 height 14
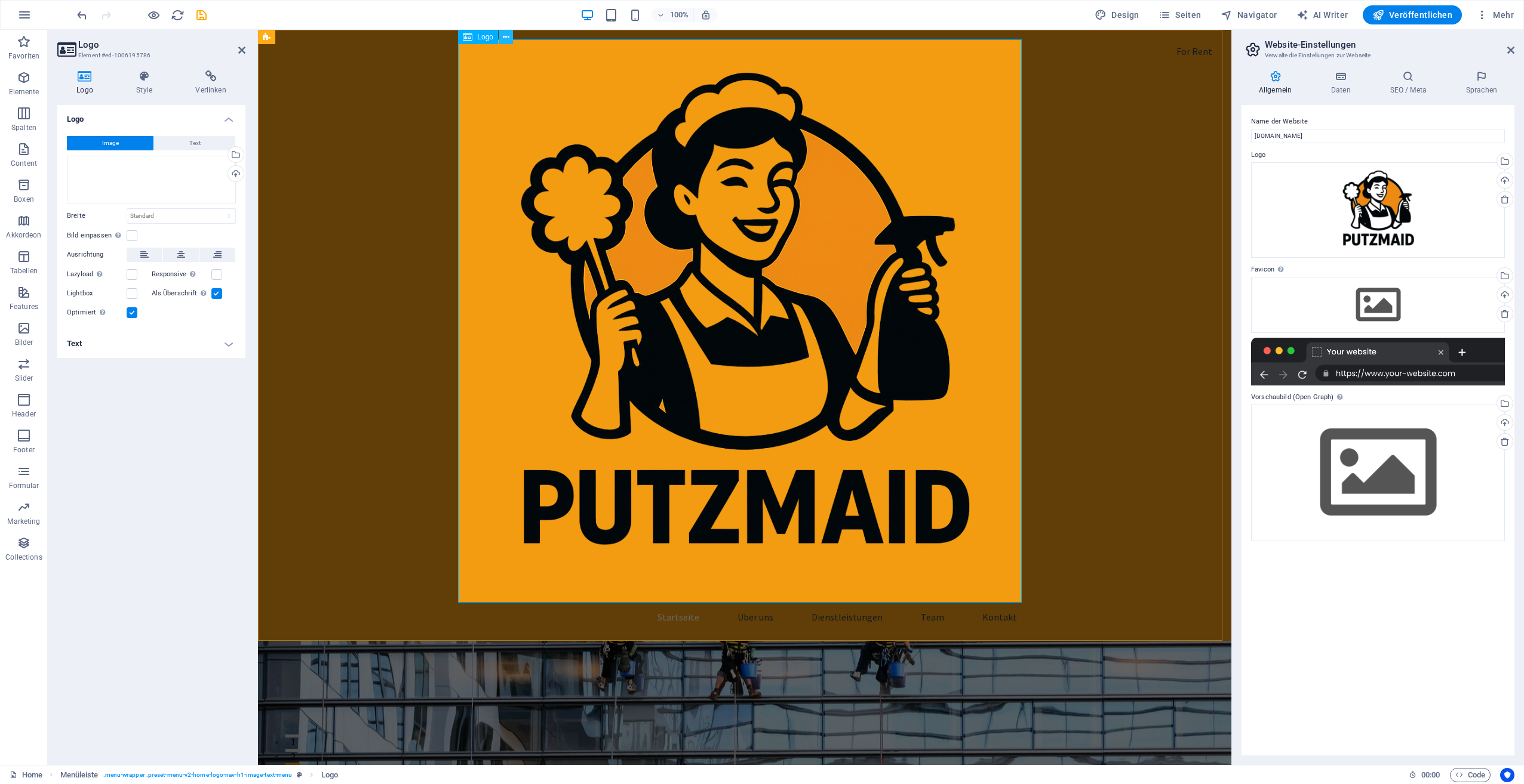
click at [507, 38] on icon at bounding box center [506, 37] width 7 height 13
click at [213, 143] on button "Text" at bounding box center [194, 143] width 81 height 14
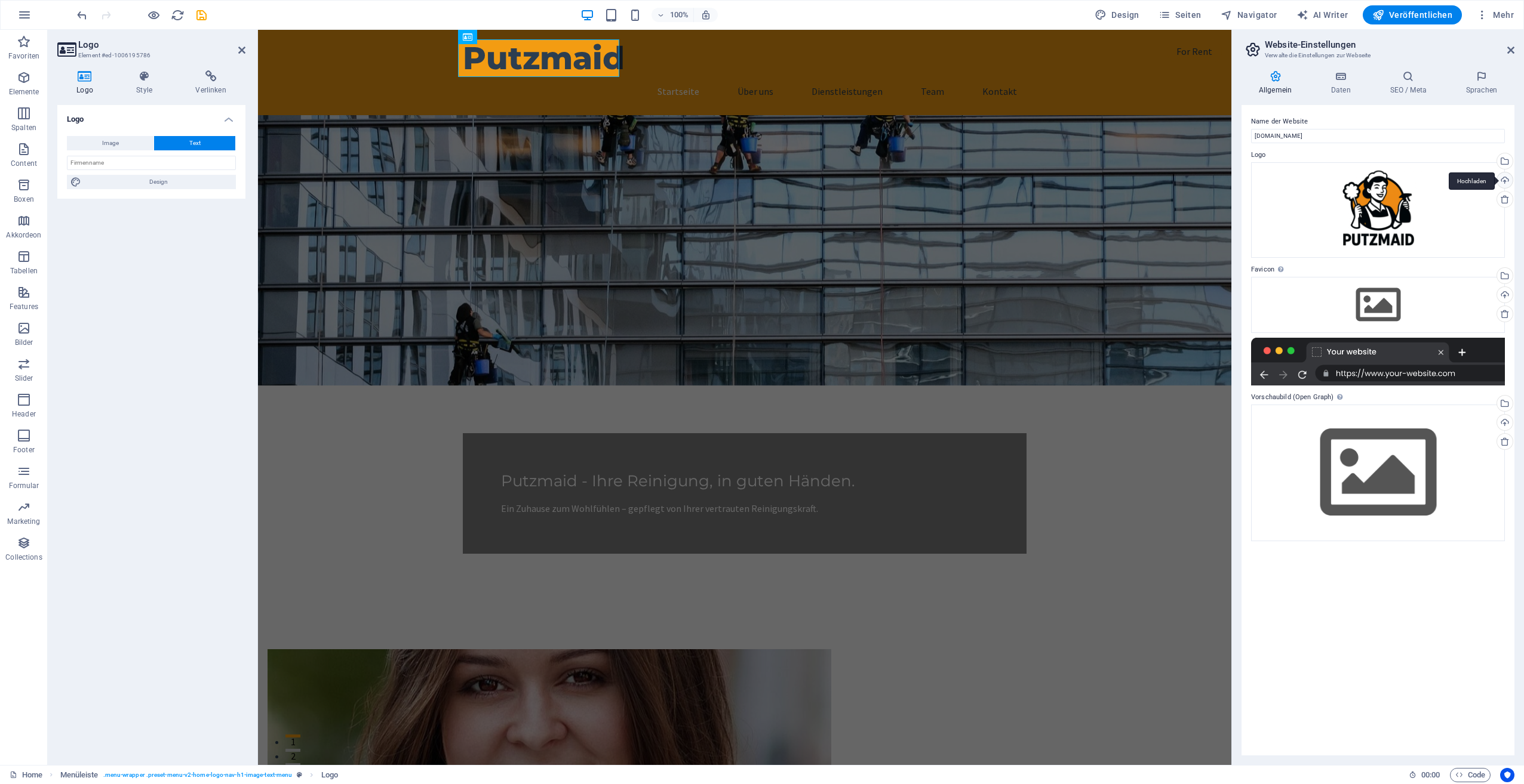
click at [1505, 180] on div "Hochladen" at bounding box center [1504, 181] width 18 height 18
click at [1308, 136] on input "[DOMAIN_NAME]" at bounding box center [1378, 136] width 254 height 14
type input "p"
type input "Putzmaid"
click at [1502, 292] on div "Hochladen" at bounding box center [1504, 296] width 18 height 18
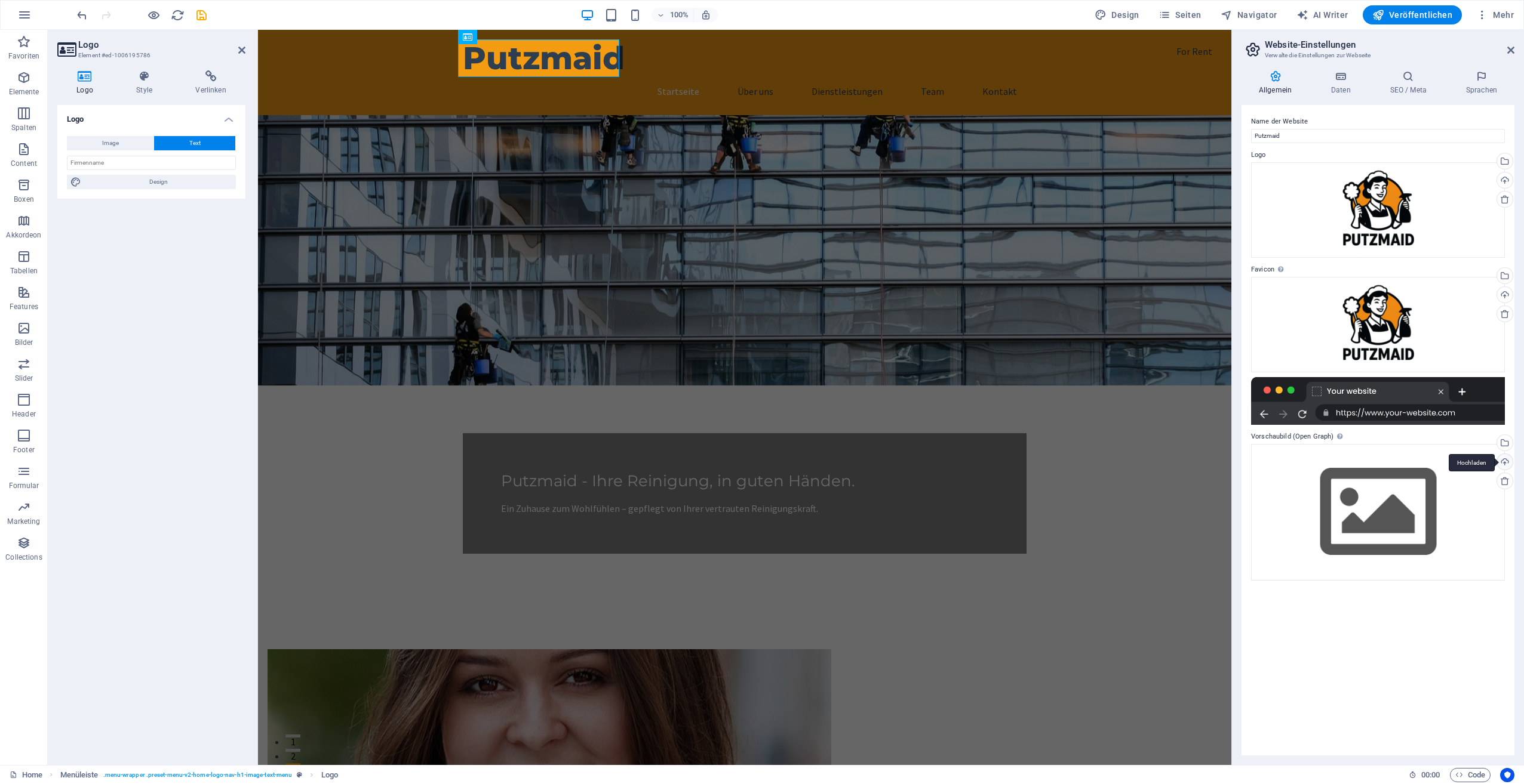
click at [1507, 466] on div "Hochladen" at bounding box center [1504, 463] width 18 height 18
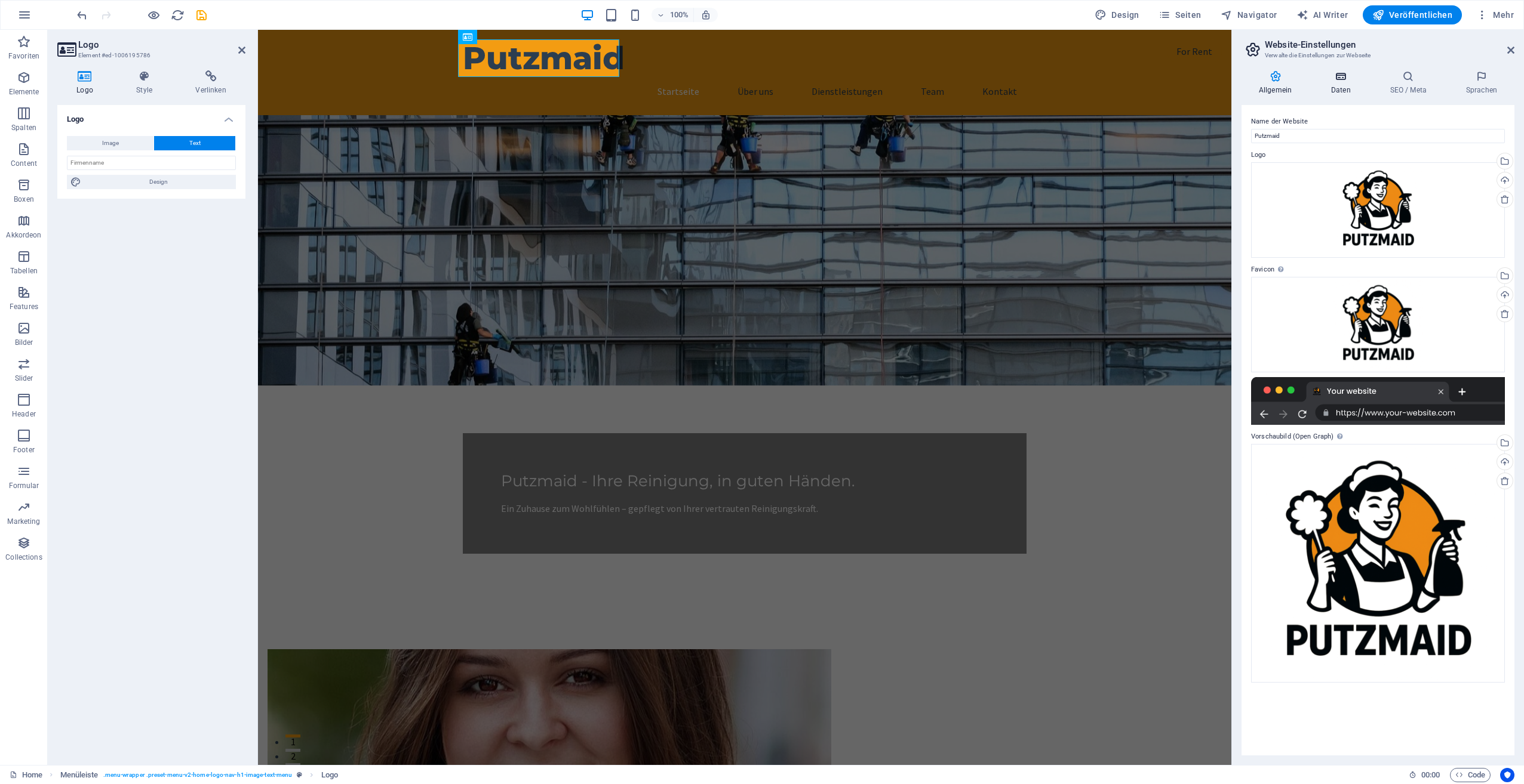
click at [1336, 79] on icon at bounding box center [1341, 76] width 54 height 12
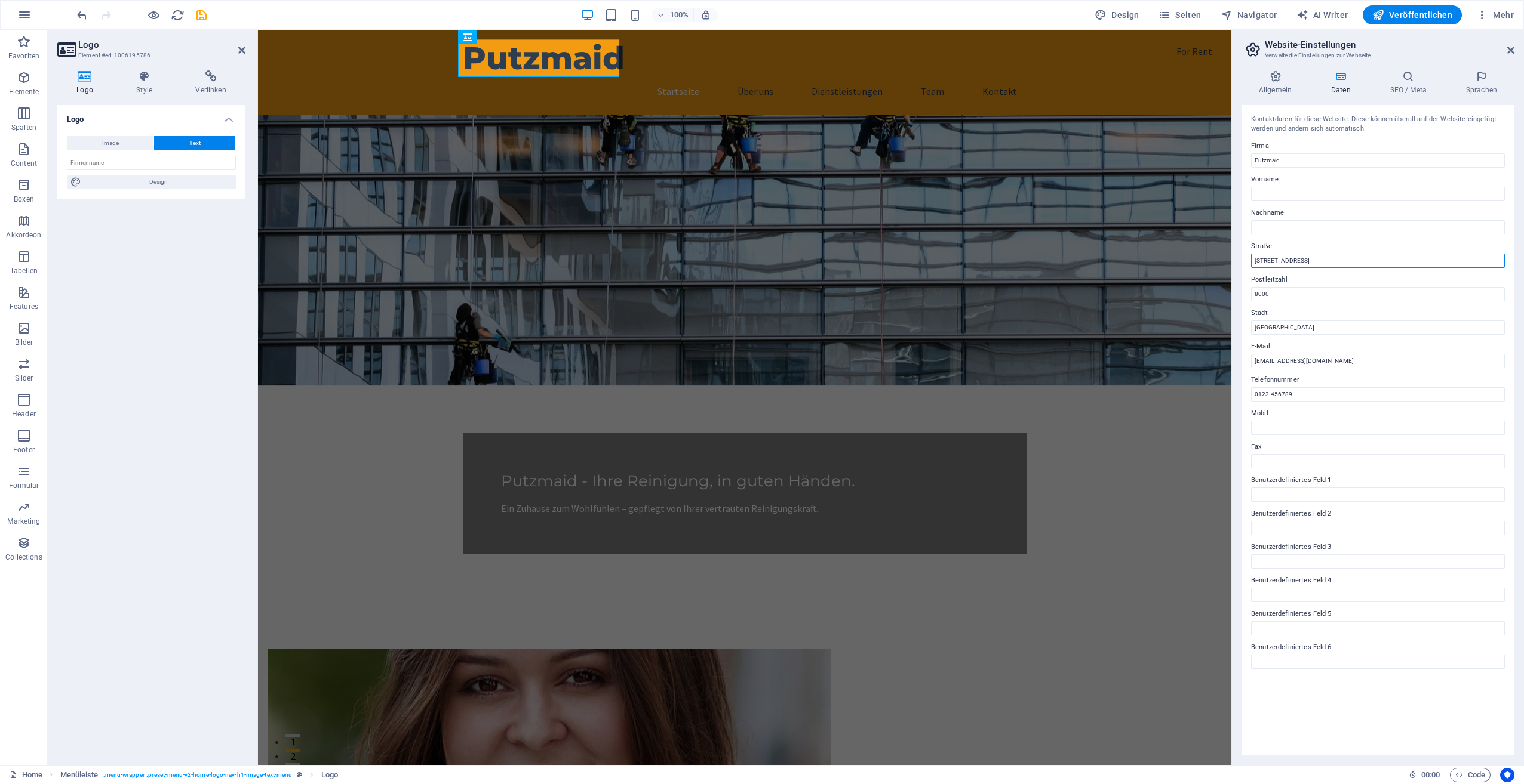
drag, startPoint x: 1560, startPoint y: 293, endPoint x: 1181, endPoint y: 299, distance: 379.0
type input "[STREET_ADDRESS]"
drag, startPoint x: 1530, startPoint y: 322, endPoint x: 1191, endPoint y: 309, distance: 339.2
type input "4246"
drag, startPoint x: 1555, startPoint y: 361, endPoint x: 1167, endPoint y: 336, distance: 388.8
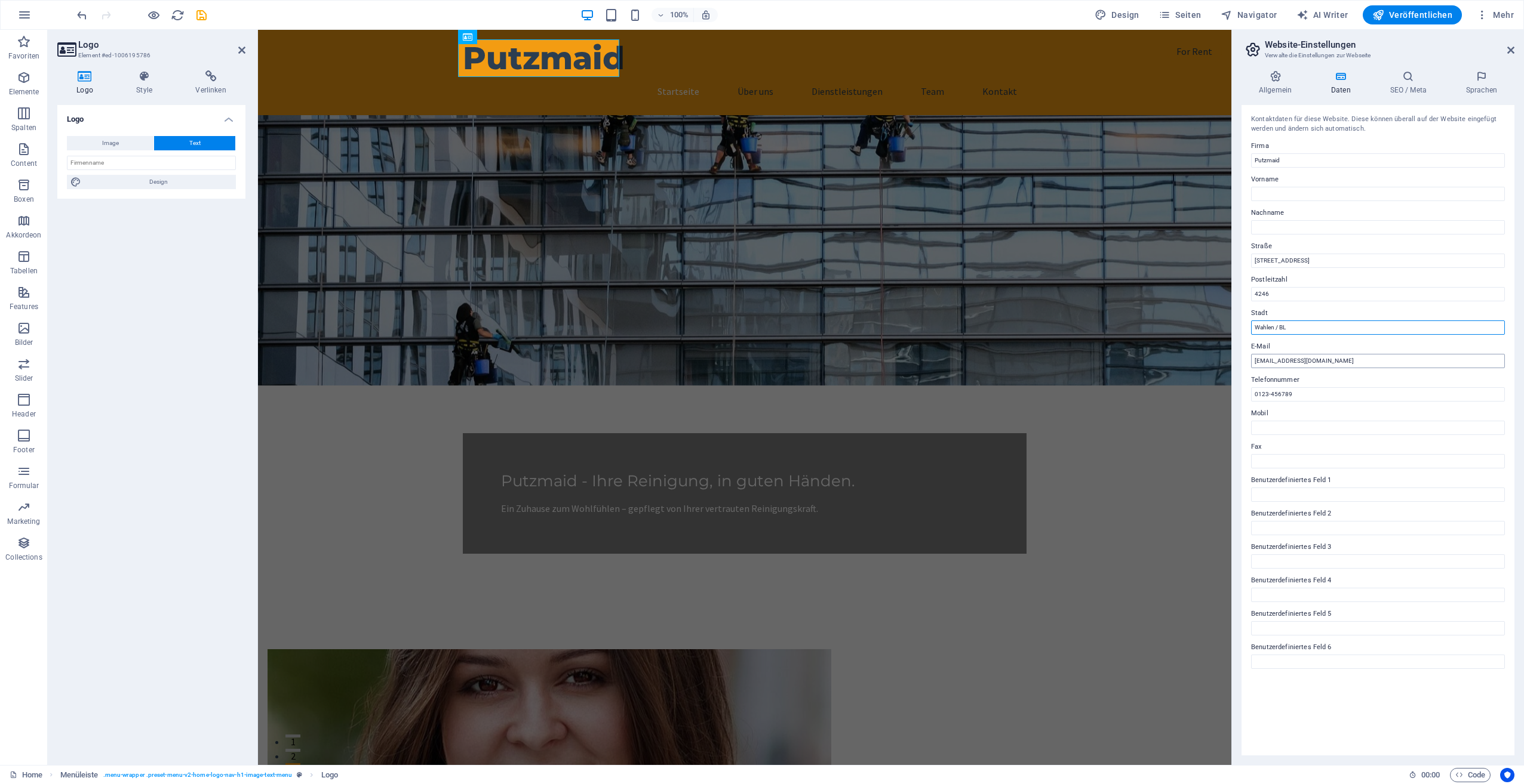
type input "Wahlen / BL"
click at [1265, 363] on input "[EMAIL_ADDRESS][DOMAIN_NAME]" at bounding box center [1378, 361] width 254 height 14
type input "[EMAIL_ADDRESS][DOMAIN_NAME]"
drag, startPoint x: 1570, startPoint y: 421, endPoint x: 1100, endPoint y: 503, distance: 477.1
type input "079 - 793 31 10"
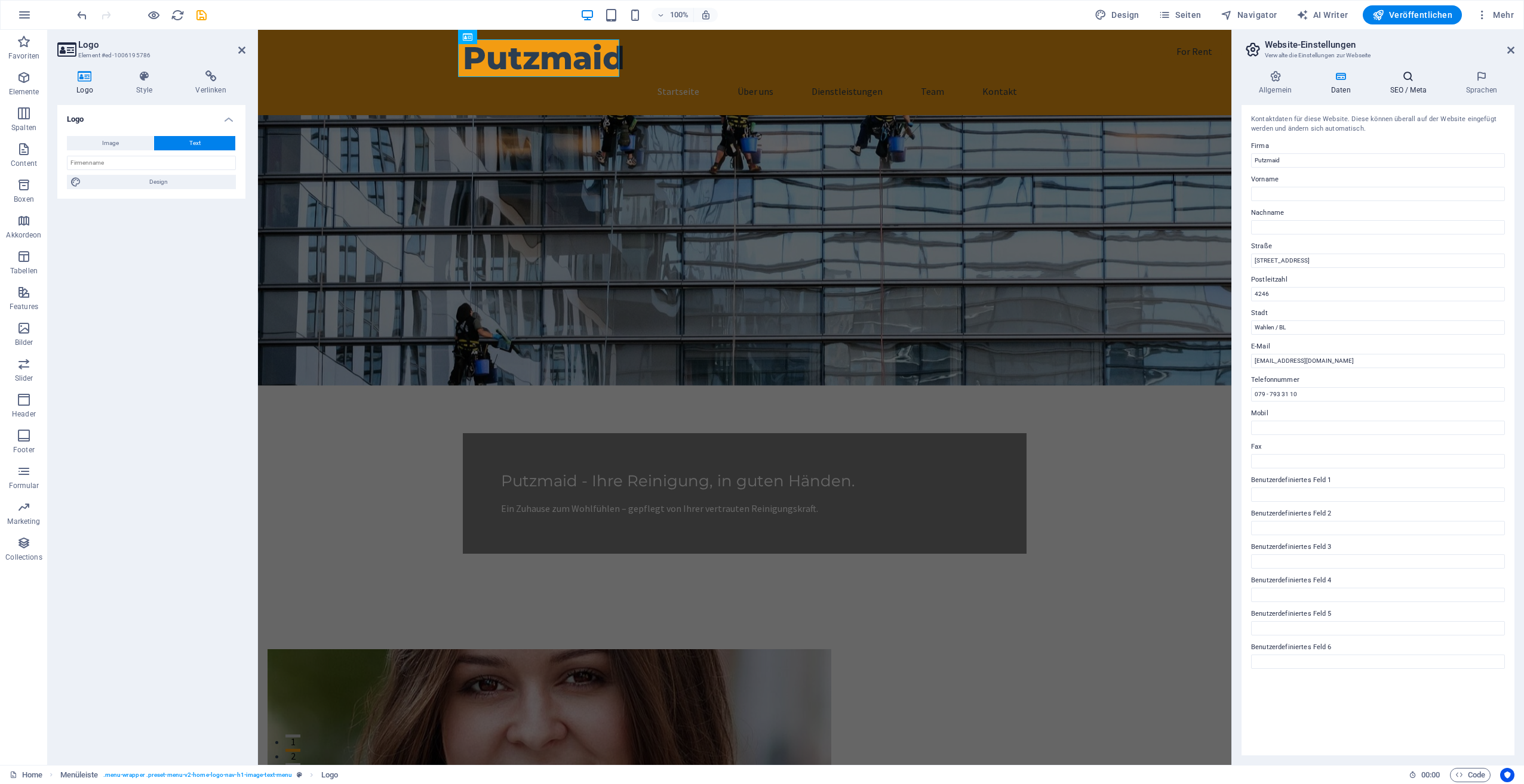
click at [1407, 79] on icon at bounding box center [1408, 76] width 71 height 12
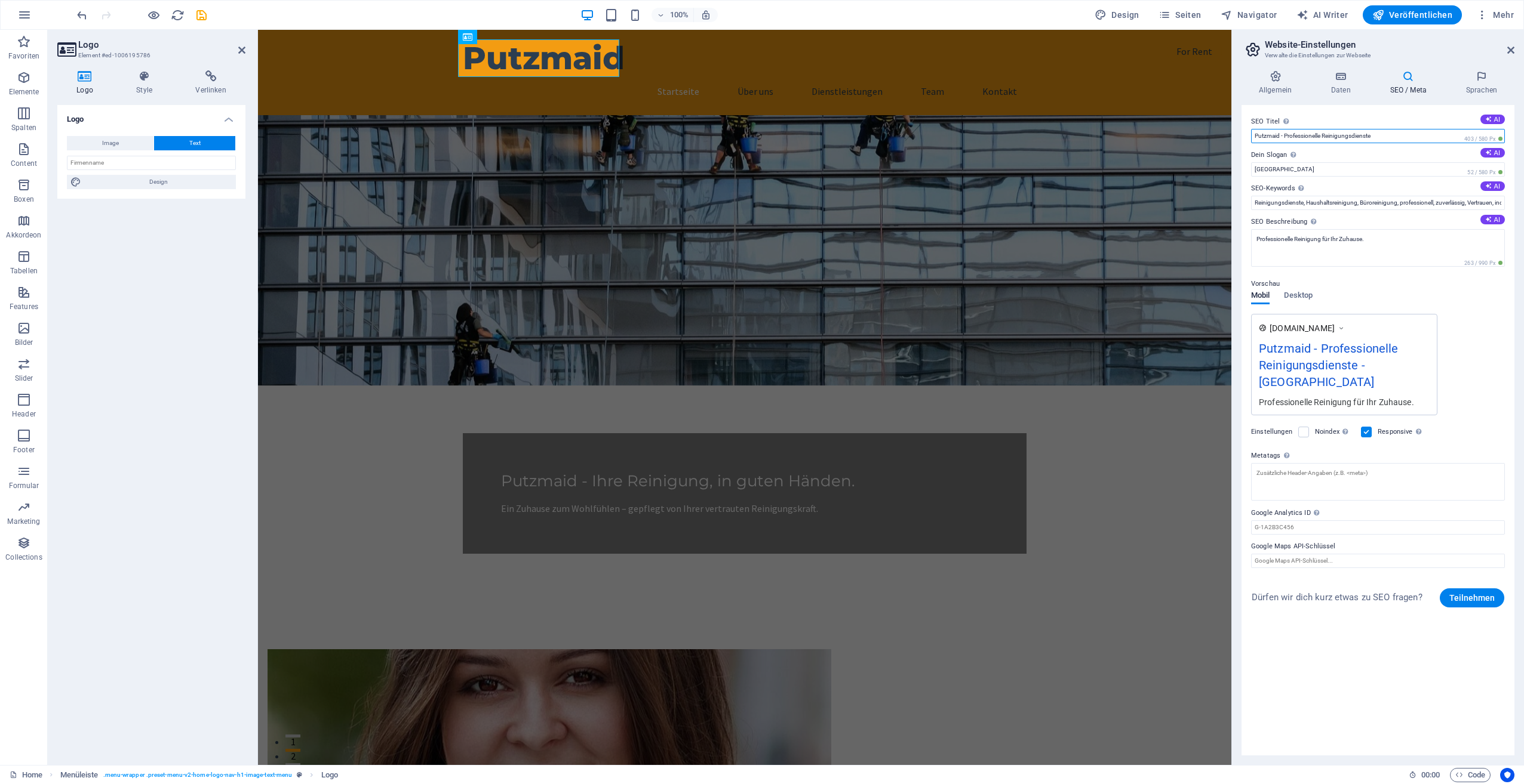
click at [1386, 135] on input "Putzmaid - Professionelle Reinigungsdienste" at bounding box center [1378, 136] width 254 height 14
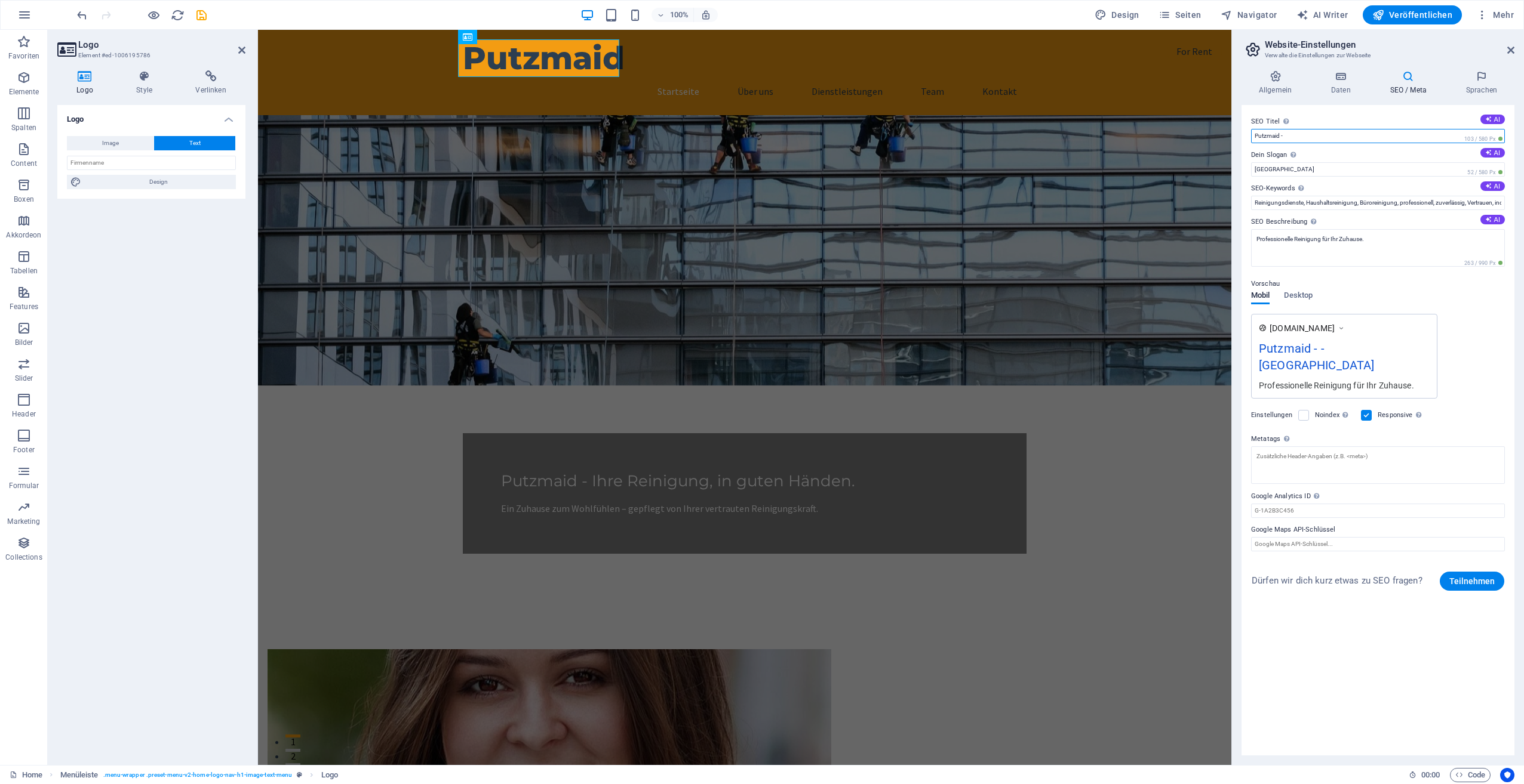
paste input "Ihre Reinigung – in guten Händen"
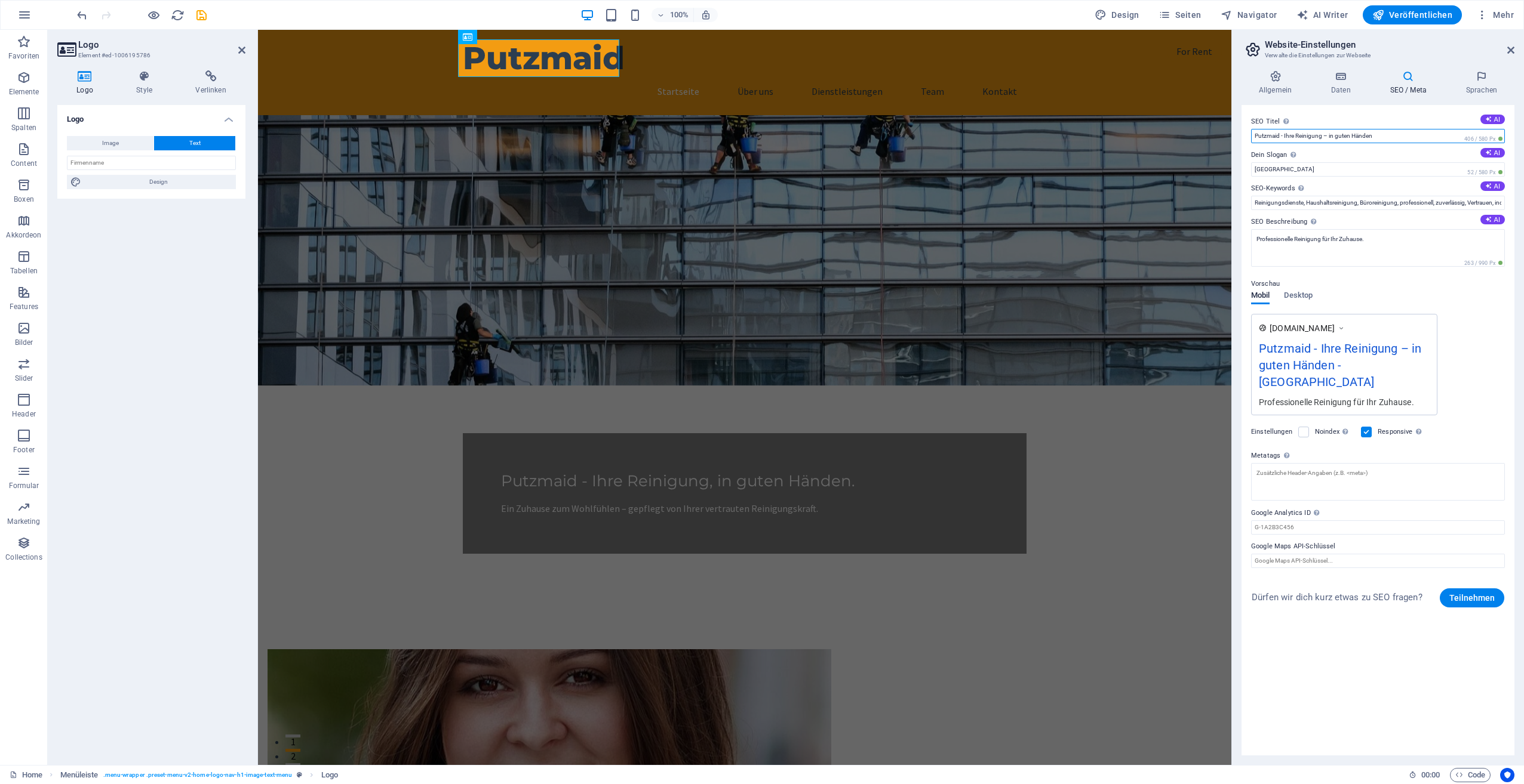
type input "Putzmaid - Ihre Reinigung – in guten Händen"
drag, startPoint x: 1283, startPoint y: 169, endPoint x: 1237, endPoint y: 174, distance: 46.3
click at [1237, 174] on div "Allgemein Daten SEO / Meta Sprachen Name der Website Putzmaid Logo Ziehe Dateie…" at bounding box center [1378, 414] width 292 height 705
paste input "Ein Zuhause zum Wohlfühlen – gepflegt von Ihrer vertrauten Reinigungskraft."
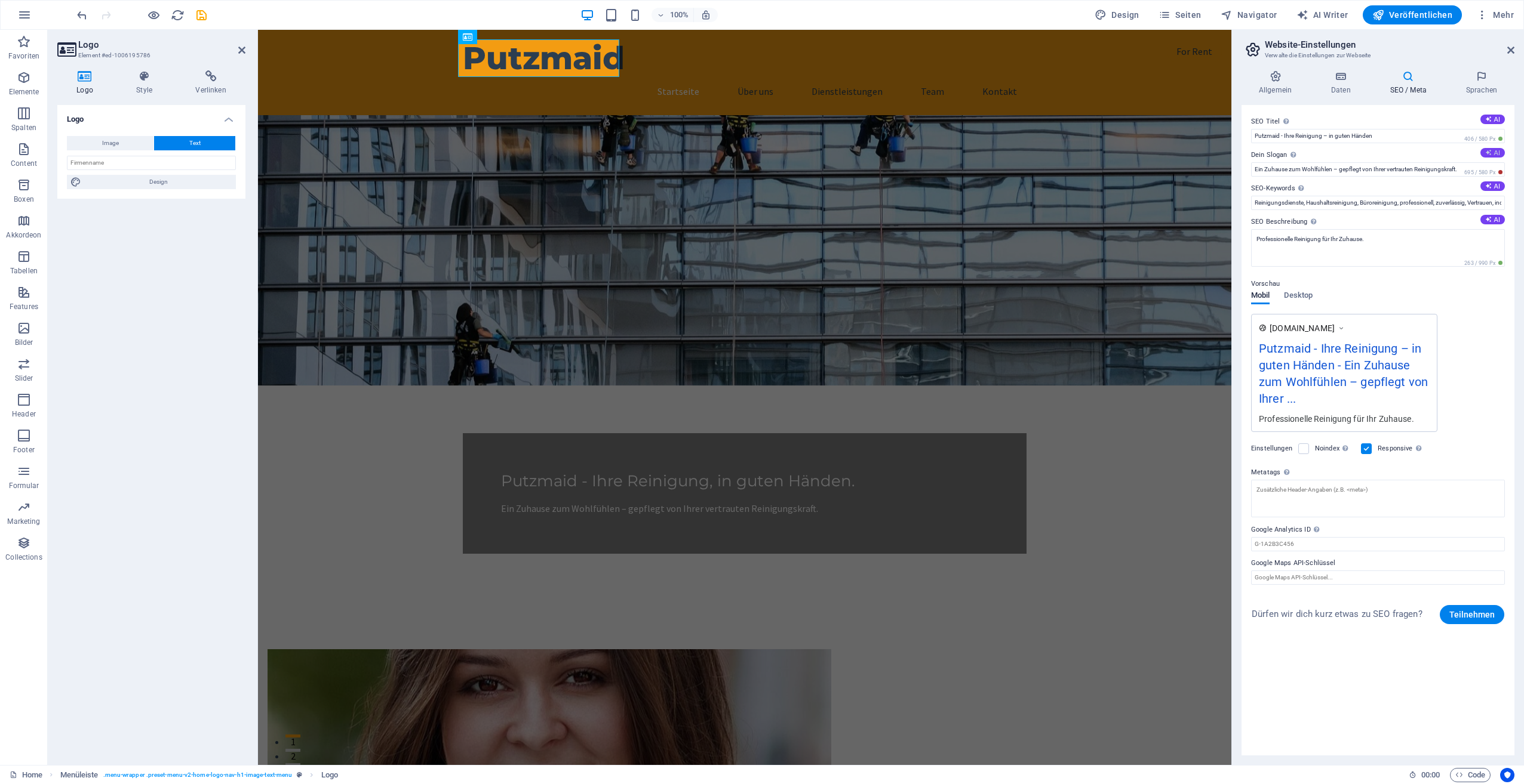
click at [1494, 154] on button "AI" at bounding box center [1492, 153] width 24 height 10
drag, startPoint x: 1665, startPoint y: 200, endPoint x: 1221, endPoint y: 177, distance: 444.6
paste input "in Zuhause zum Wohlfühlen – gepflegt von Ihrer vertrauten Reinigungskraft."
click at [1412, 169] on input "Ein Zuhause zum Wohlfühlen – gepflegt von Ihrer vertrauten Reinigungskraft." at bounding box center [1378, 169] width 254 height 14
click at [1332, 167] on input "Ein Zuhause zum Wohlfühlen – gepflegt von Ihrer Reinigungskraft." at bounding box center [1378, 169] width 254 height 14
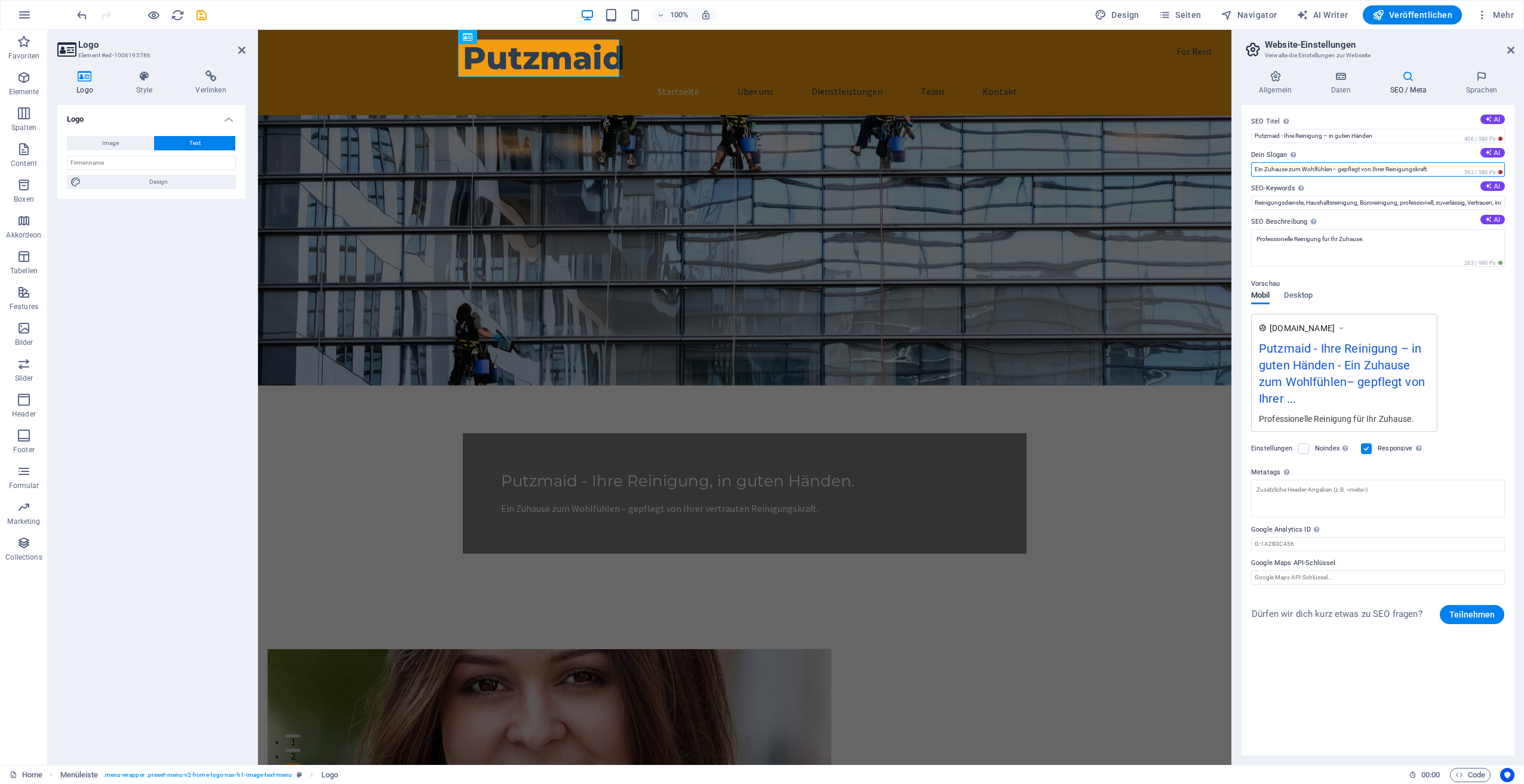
click at [1335, 171] on input "Ein Zuhause zum Wohlfühlen– gepflegt von Ihrer Reinigungskraft." at bounding box center [1378, 169] width 254 height 14
click at [1338, 172] on input "Ein Zuhause zum Wohlfühlen– gepflegt von Ihrer Reinigungskraft." at bounding box center [1378, 169] width 254 height 14
click at [1432, 169] on input "Ein Zuhause zum Wohlfühlen–gepflegt von Ihrer Reinigungskraft." at bounding box center [1378, 169] width 254 height 14
type input "Ein Zuhause zum Wohlfühlen–gepflegt von Ihrer Putzmaid."
click at [1377, 137] on input "Putzmaid - Ihre Reinigung – in guten Händen" at bounding box center [1378, 136] width 254 height 14
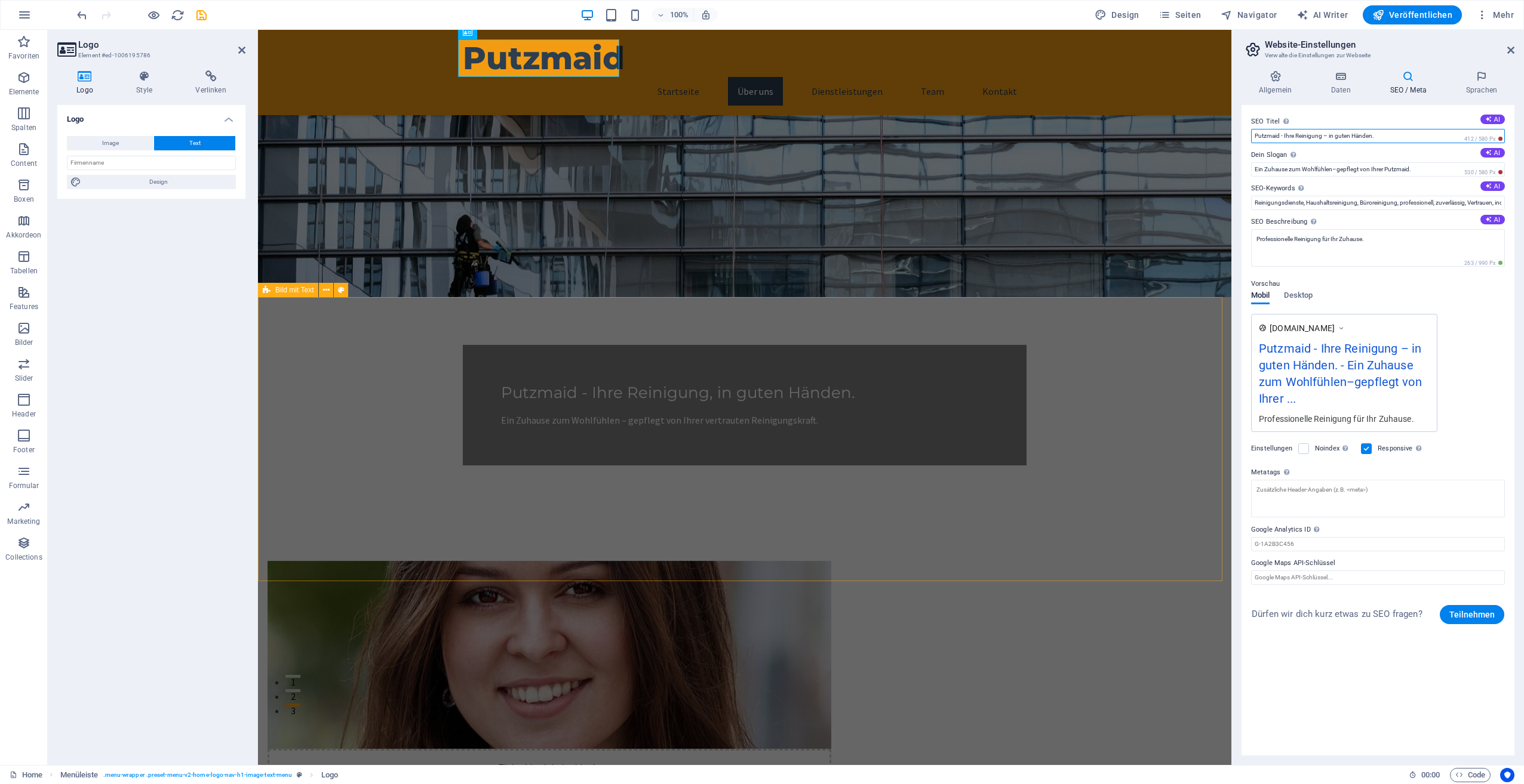
scroll to position [179, 0]
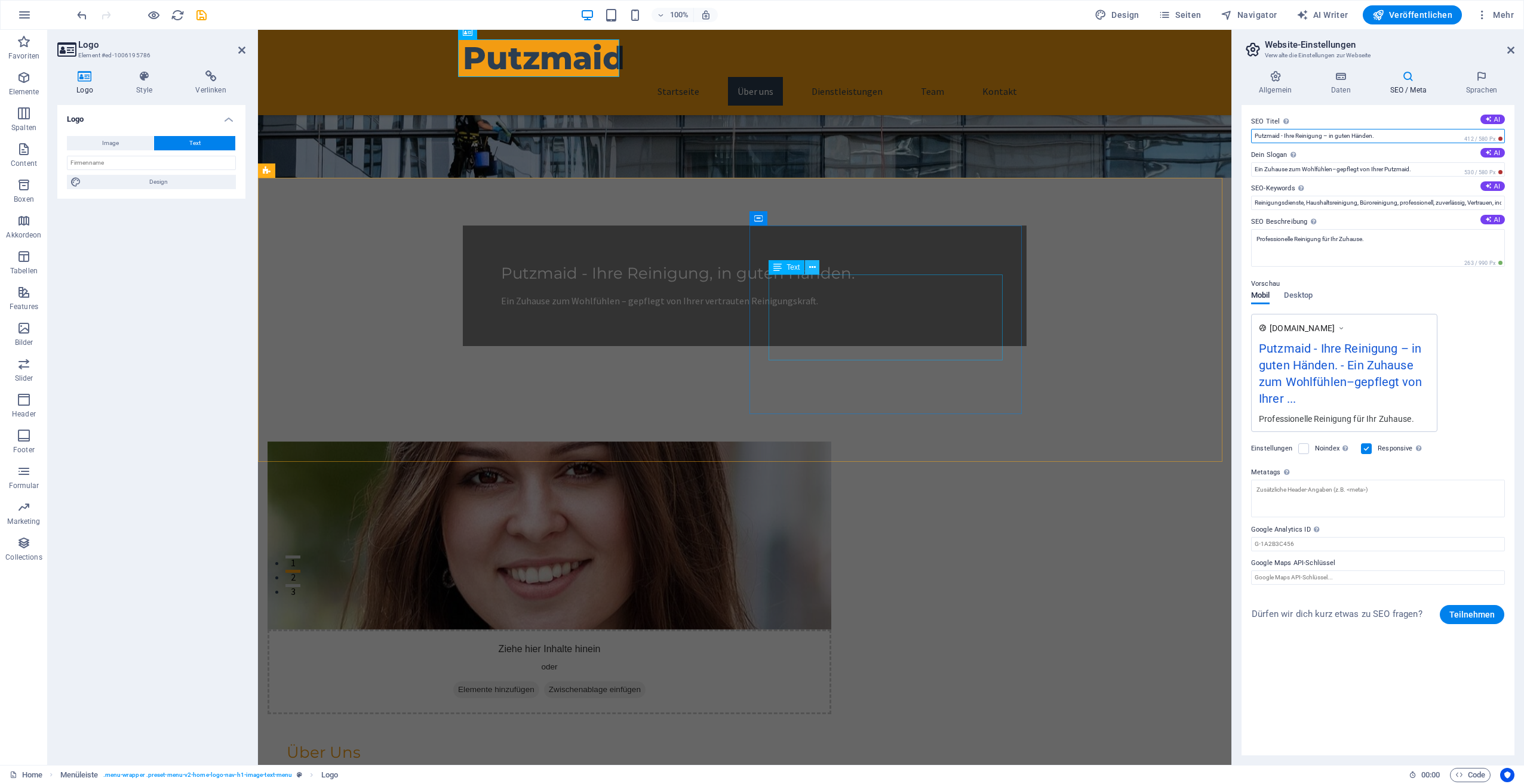
type input "Putzmaid - Ihre Reinigung – in guten Händen."
click at [812, 271] on icon at bounding box center [812, 268] width 7 height 13
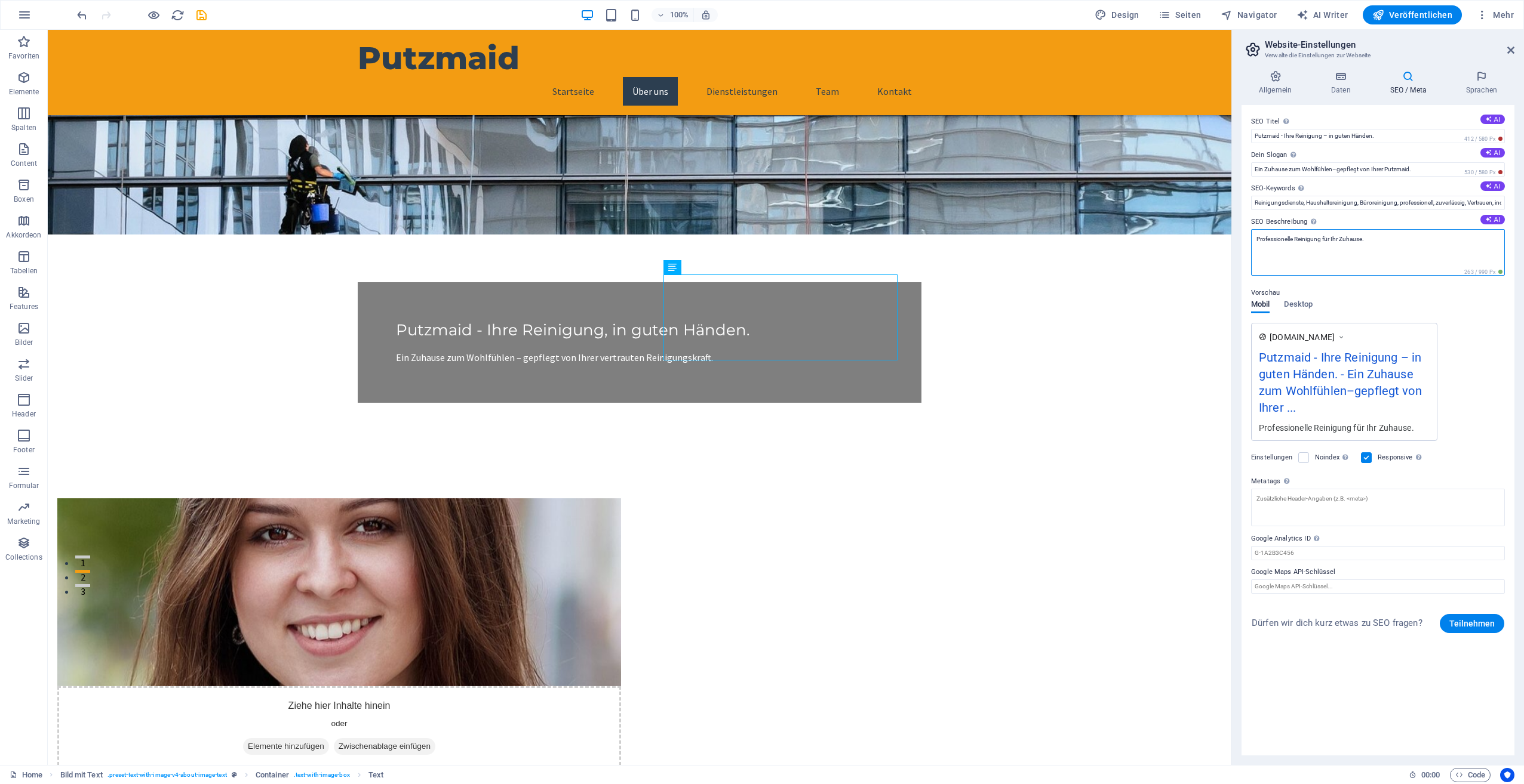
drag, startPoint x: 1253, startPoint y: 240, endPoint x: 1363, endPoint y: 234, distance: 110.2
click at [1363, 234] on textarea "Professionelle Reinigung für Ihr Zuhause." at bounding box center [1378, 253] width 254 height 47
paste textarea "Wir bei Putzmaid stehen für professionelle Reinigung in Privathaushalten. Unser…"
click at [1448, 259] on textarea "Wir bei Putzmaid stehen für professionelle Reinigung in Privathaushalten. Unser…" at bounding box center [1378, 253] width 254 height 47
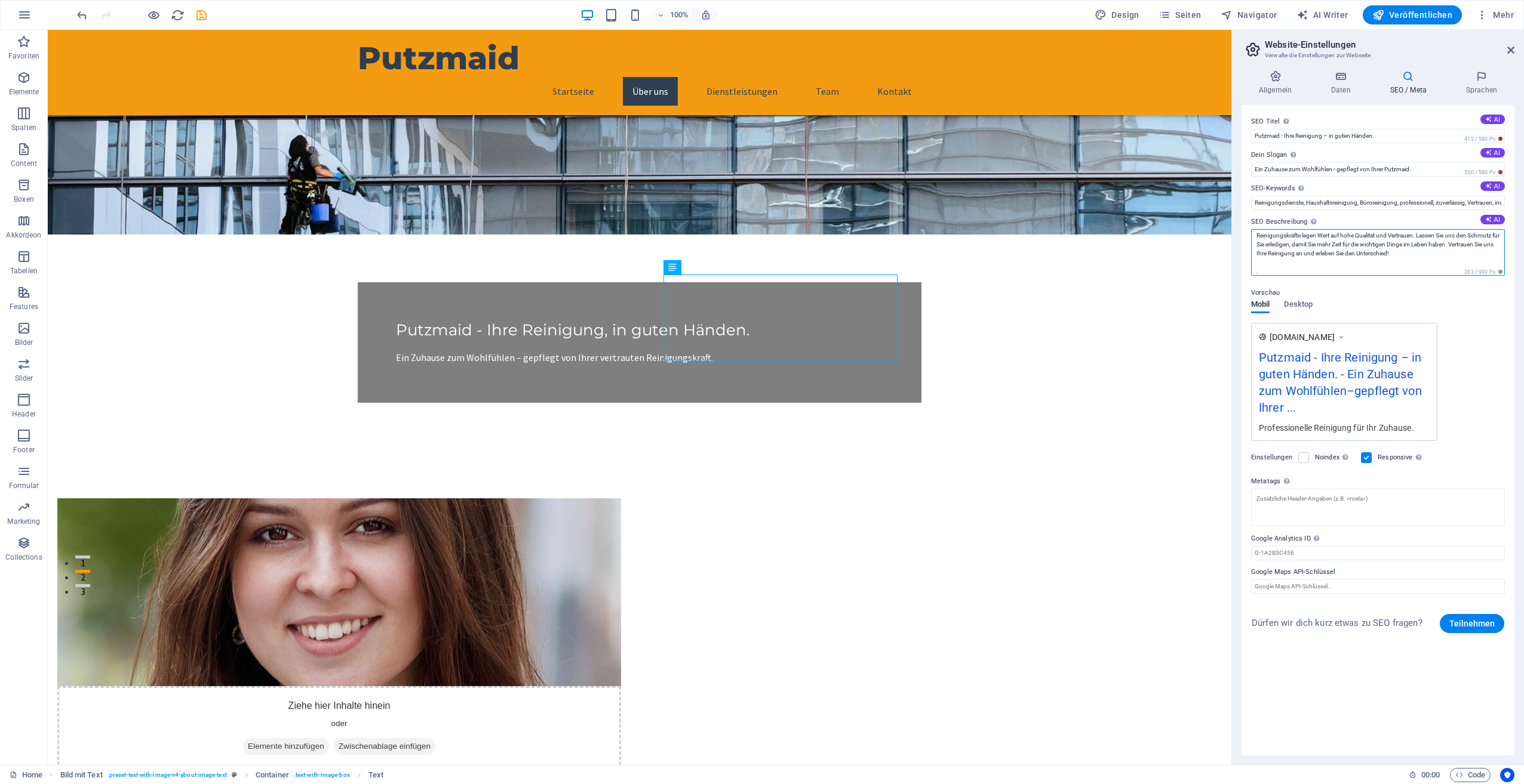
scroll to position [18, 0]
type textarea "Wir bei Putzmaid stehen für professionelle Reinigung in Privathaushalten. Unser…"
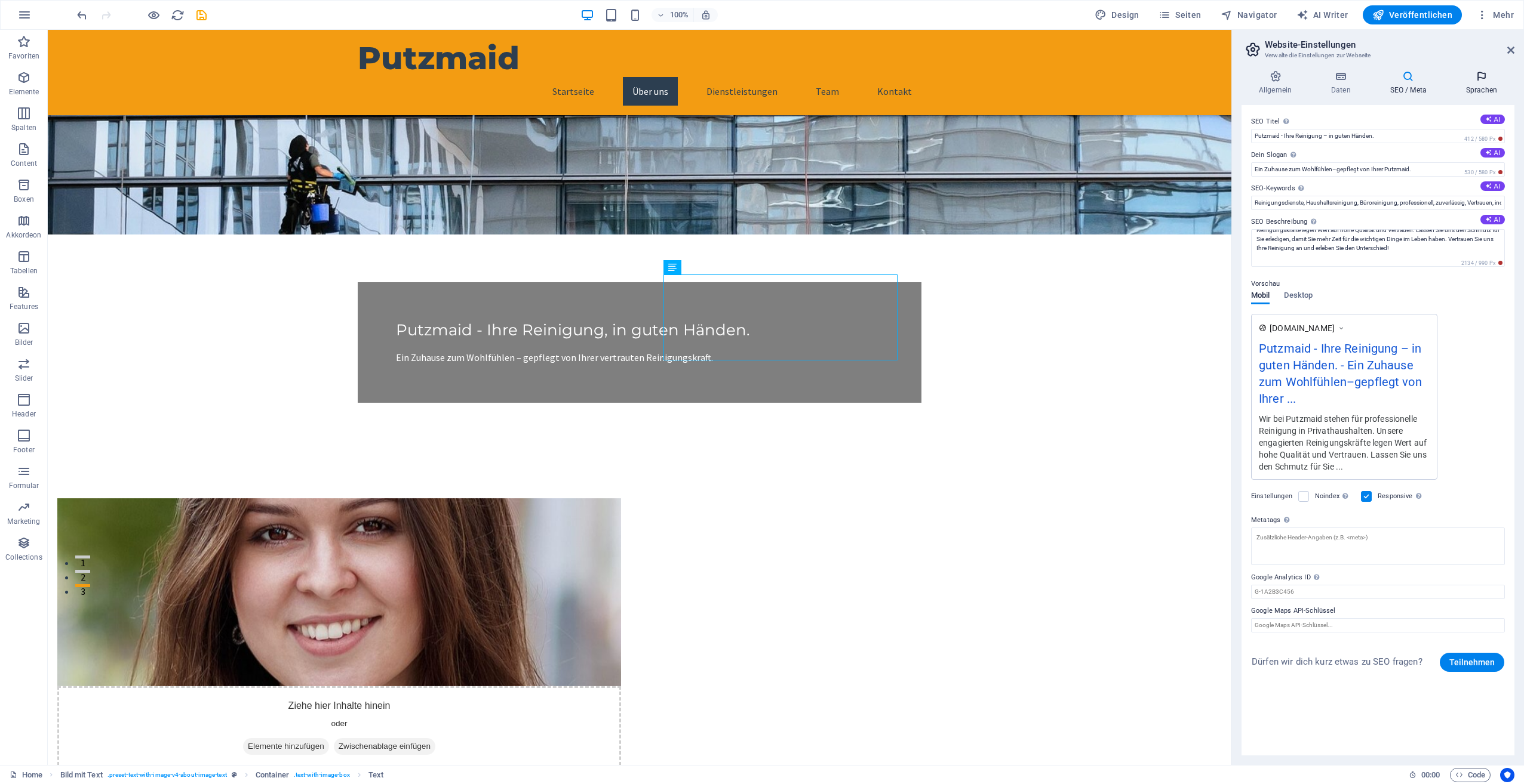
click at [1481, 88] on h4 "Sprachen" at bounding box center [1481, 82] width 66 height 25
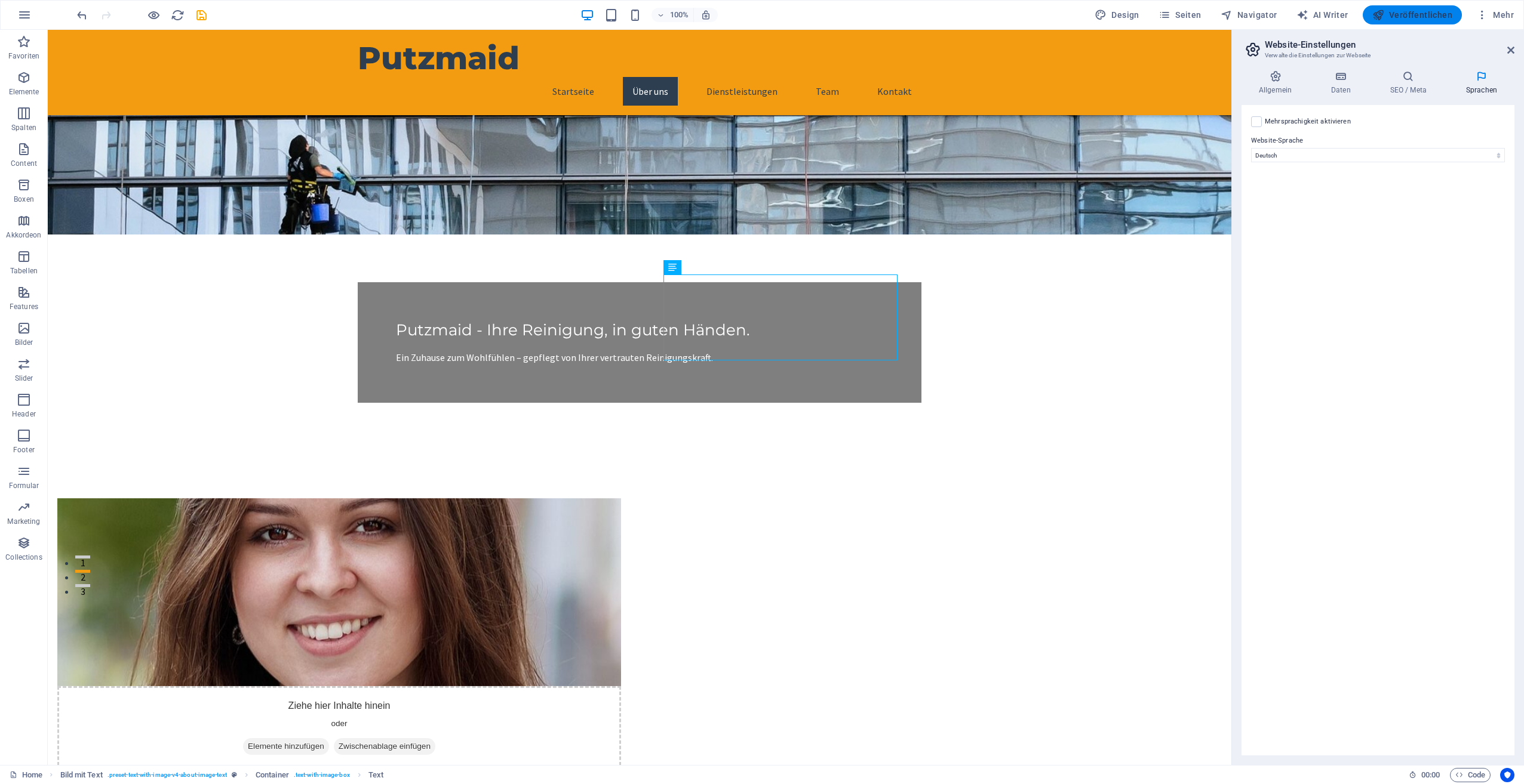
click at [1414, 11] on span "Veröffentlichen" at bounding box center [1412, 15] width 80 height 12
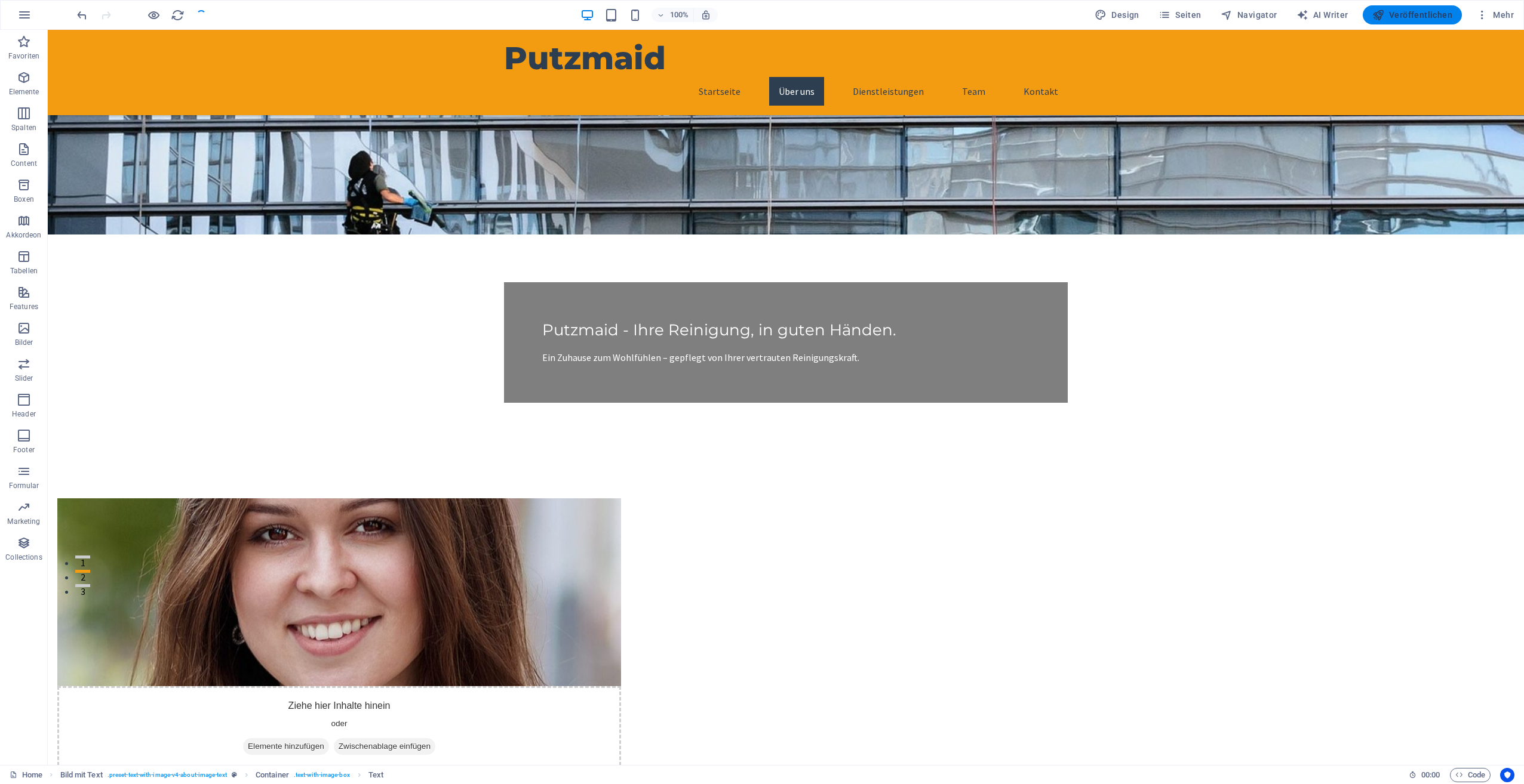
checkbox input "false"
